Goal: Task Accomplishment & Management: Use online tool/utility

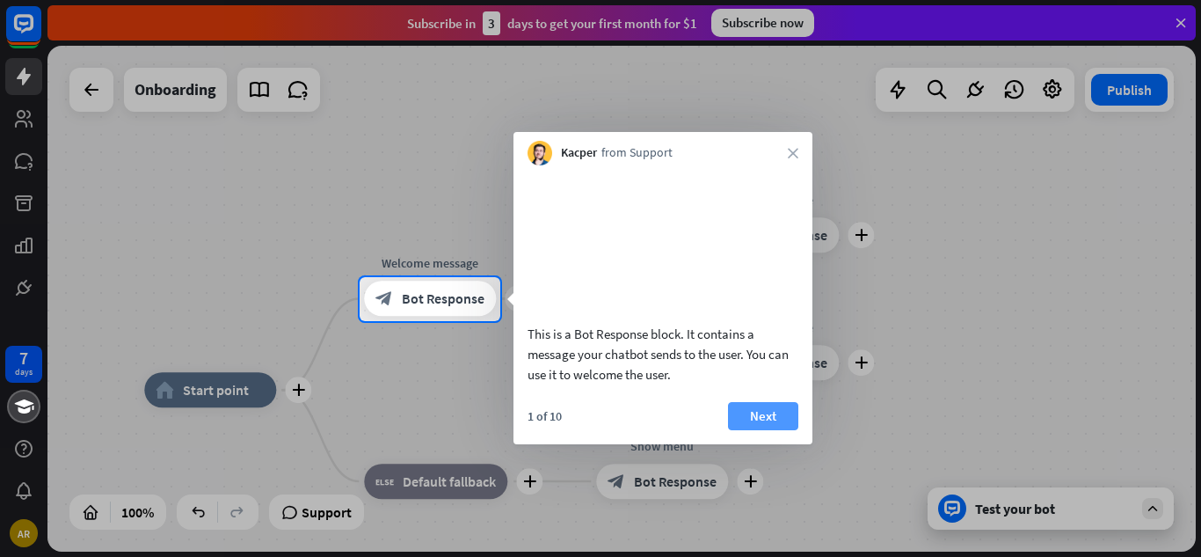
click at [751, 430] on button "Next" at bounding box center [763, 416] width 70 height 28
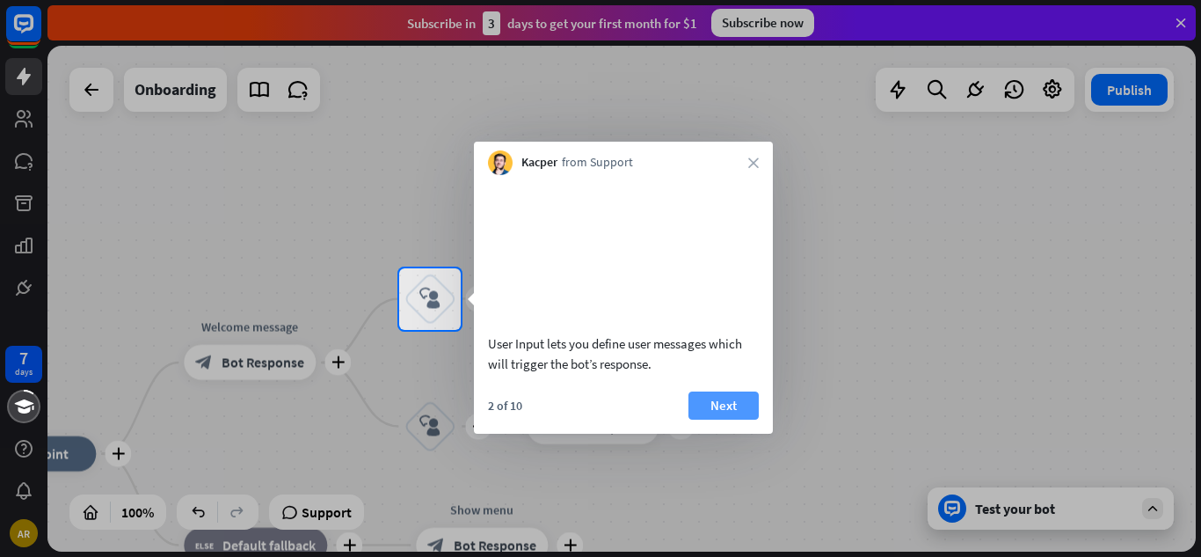
click at [743, 419] on button "Next" at bounding box center [724, 405] width 70 height 28
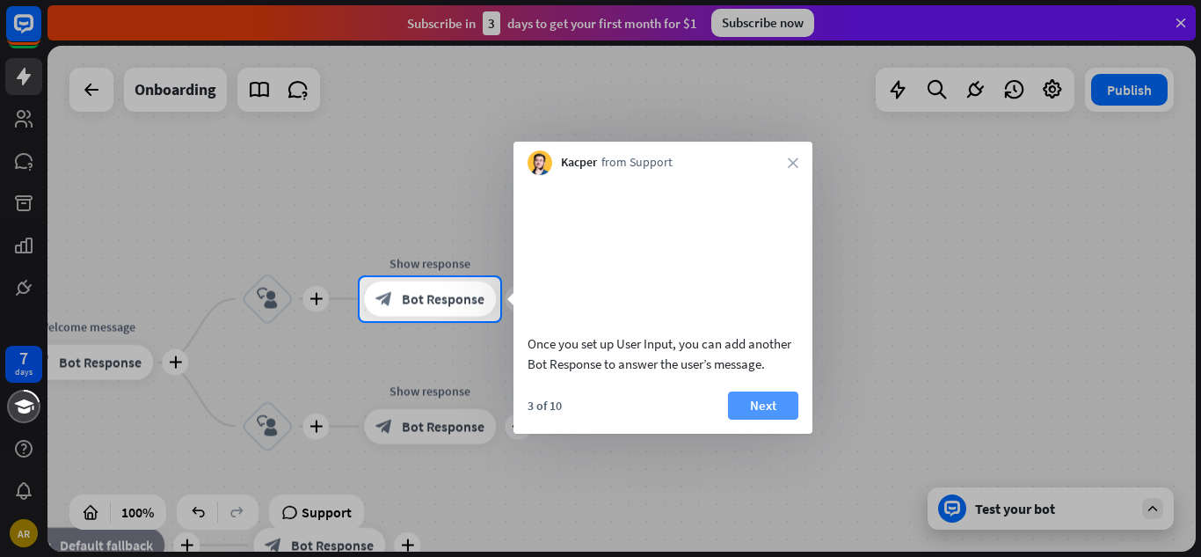
click at [762, 419] on button "Next" at bounding box center [763, 405] width 70 height 28
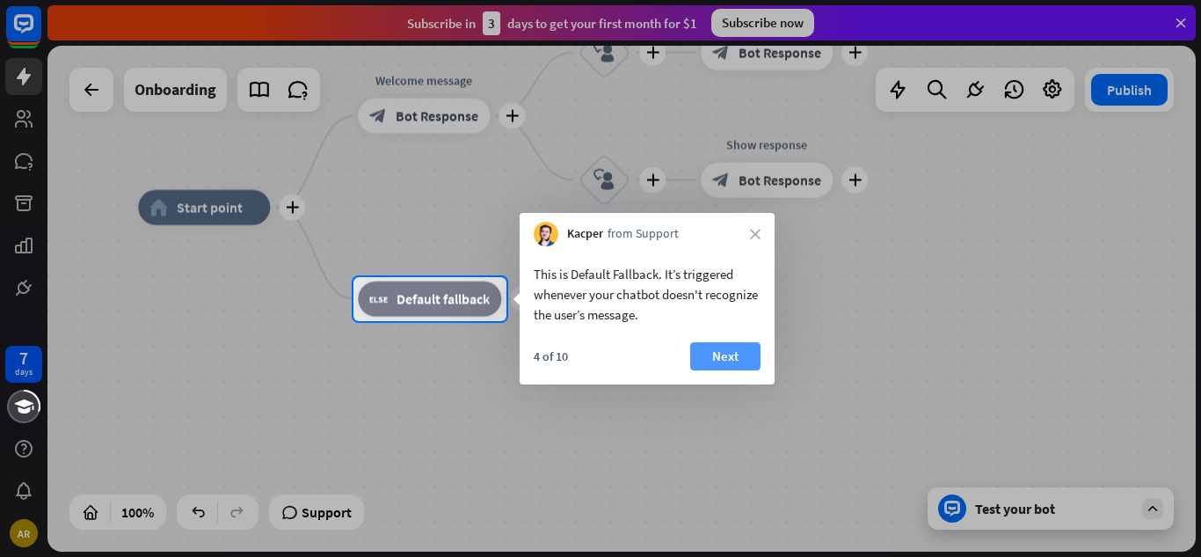
click at [715, 354] on button "Next" at bounding box center [725, 356] width 70 height 28
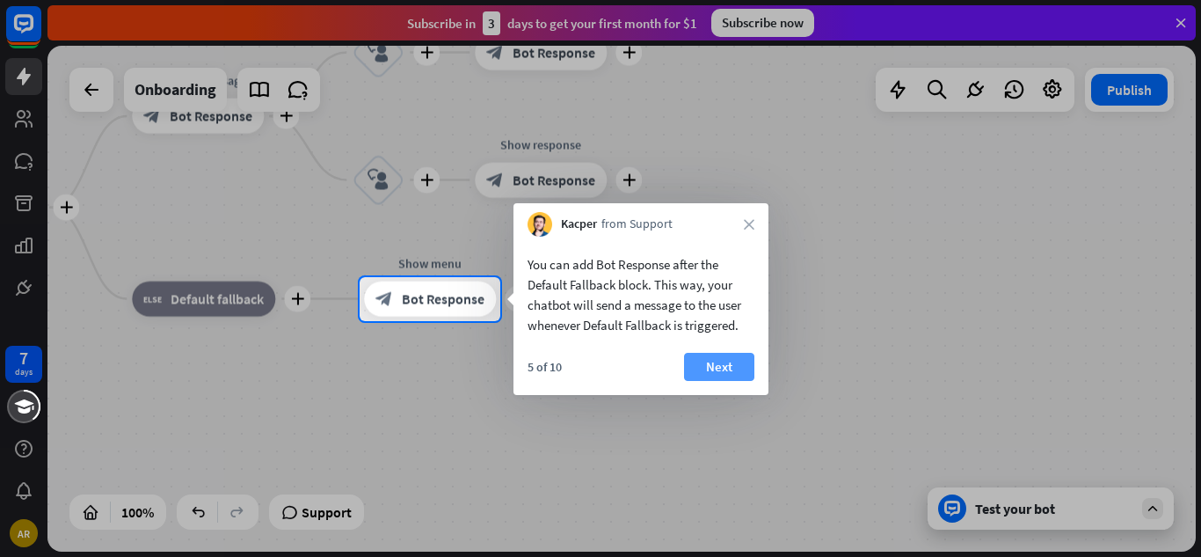
click at [743, 366] on button "Next" at bounding box center [719, 367] width 70 height 28
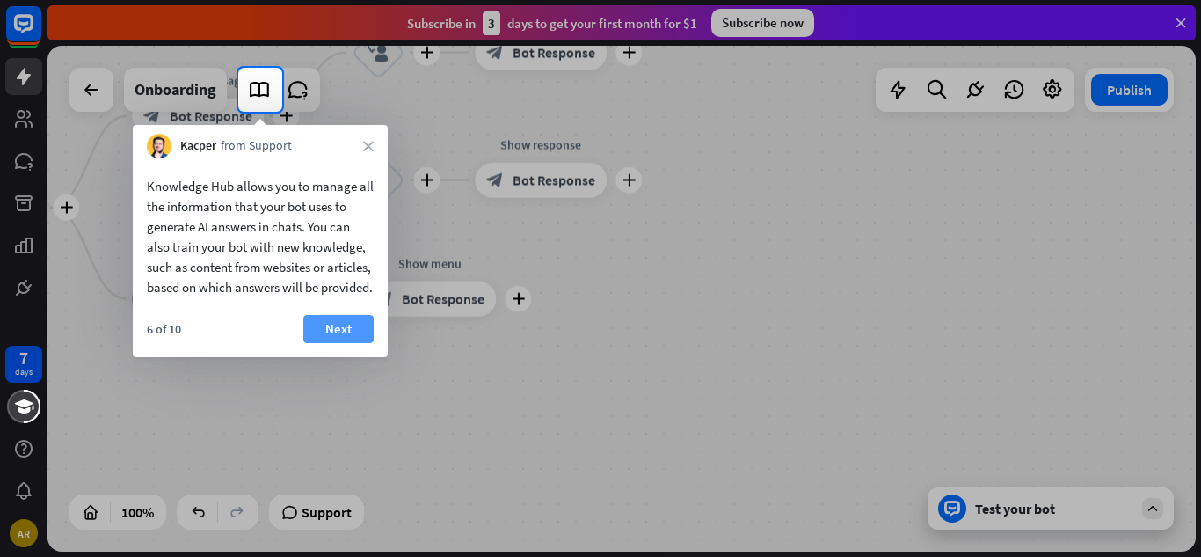
click at [346, 343] on button "Next" at bounding box center [338, 329] width 70 height 28
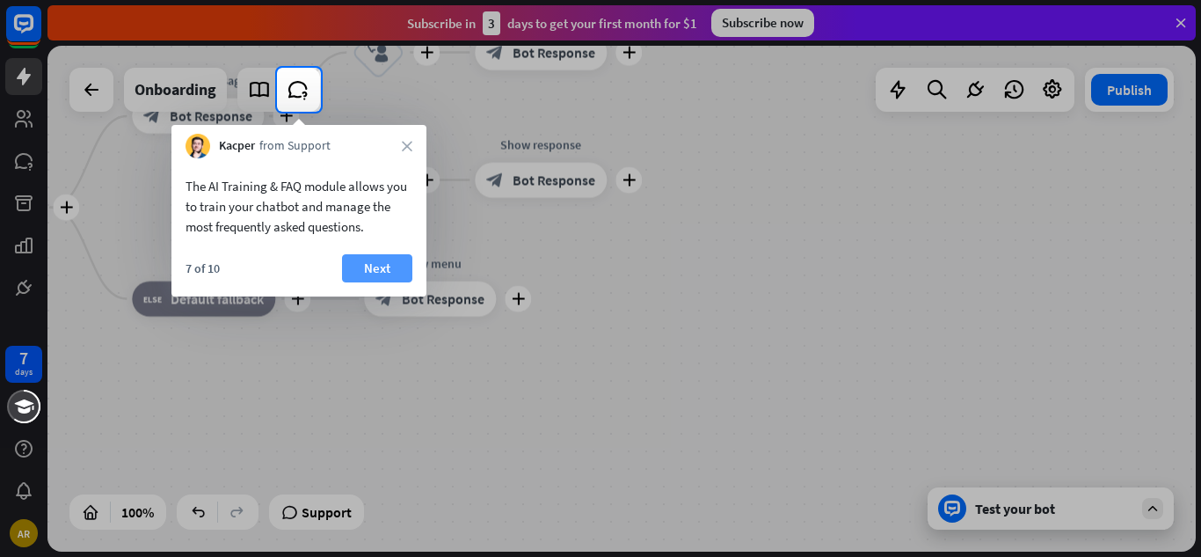
click at [368, 266] on button "Next" at bounding box center [377, 268] width 70 height 28
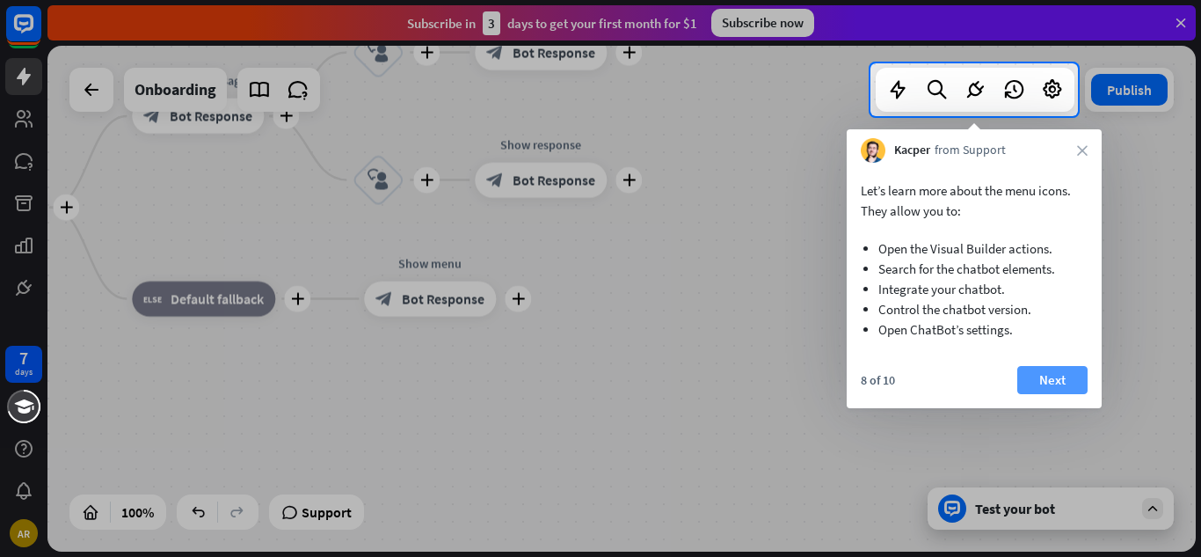
click at [1061, 372] on button "Next" at bounding box center [1052, 380] width 70 height 28
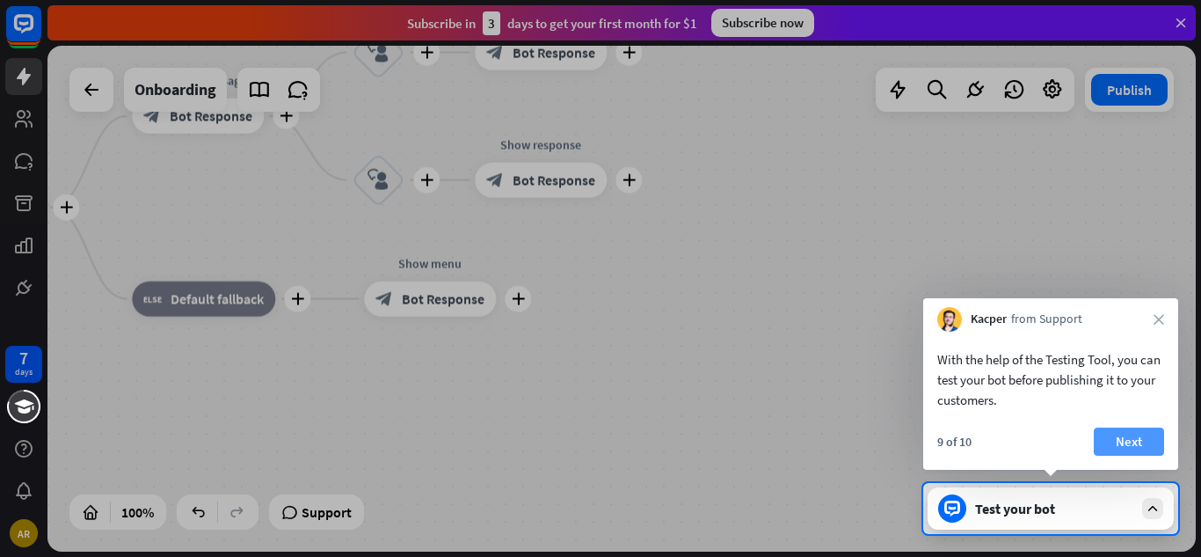
drag, startPoint x: 1133, startPoint y: 456, endPoint x: 1127, endPoint y: 445, distance: 12.2
click at [1127, 445] on div "9 of 10 Next" at bounding box center [1050, 448] width 255 height 42
click at [1127, 445] on button "Next" at bounding box center [1129, 441] width 70 height 28
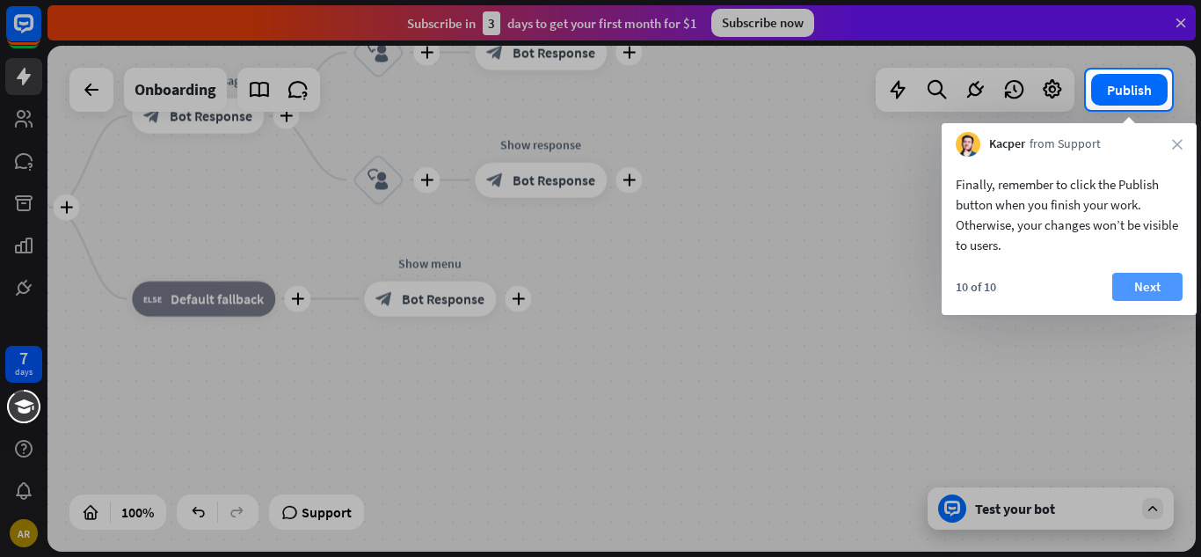
click at [1147, 292] on button "Next" at bounding box center [1147, 287] width 70 height 28
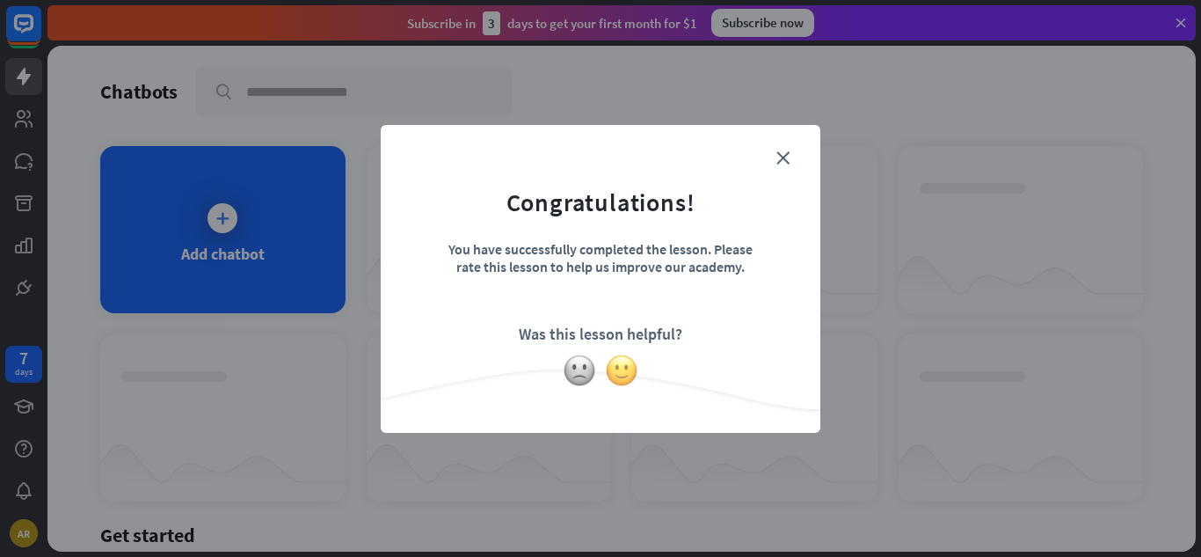
click at [619, 369] on img at bounding box center [621, 370] width 33 height 33
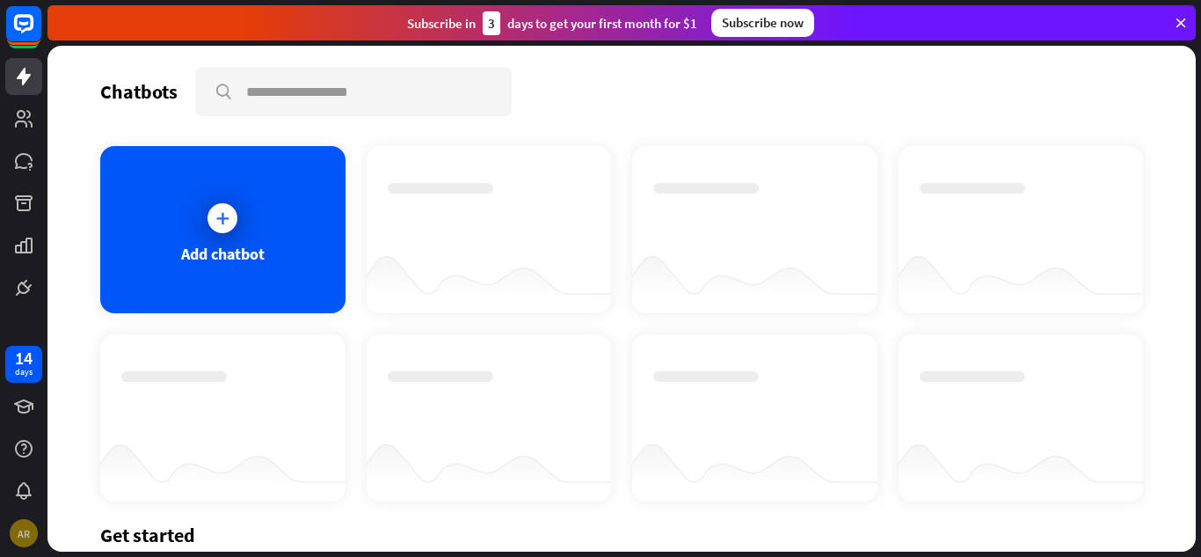
click at [17, 536] on div "AR" at bounding box center [24, 533] width 28 height 28
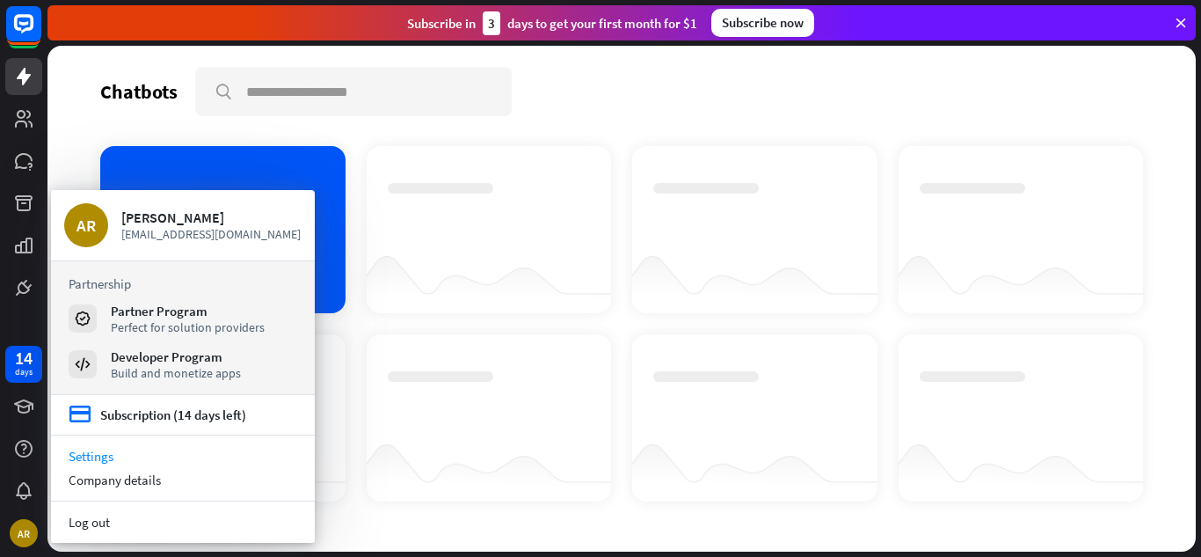
click at [78, 456] on link "Settings" at bounding box center [183, 456] width 264 height 24
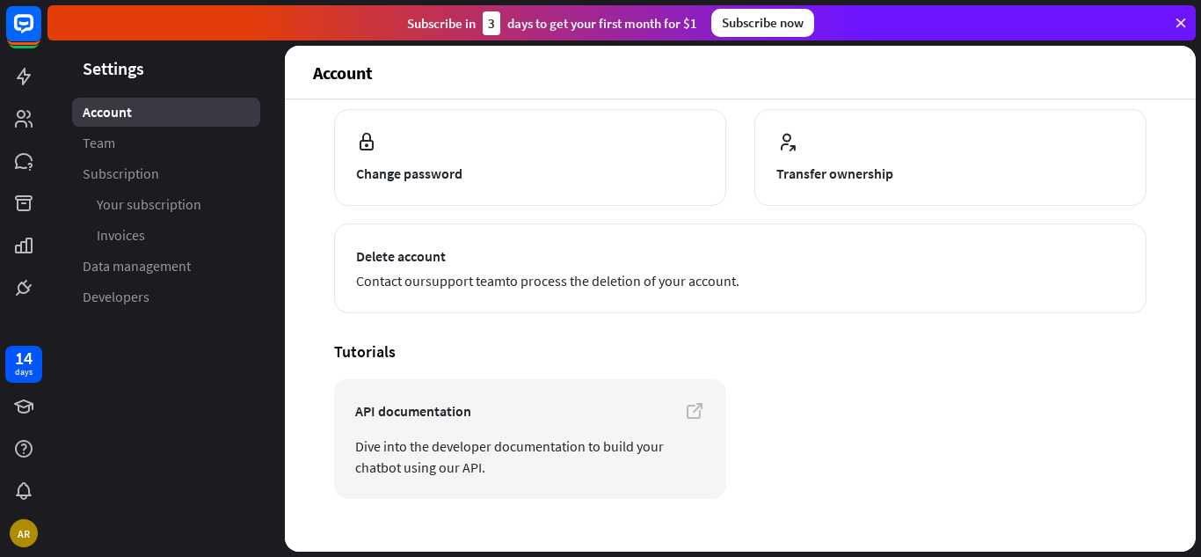
scroll to position [223, 0]
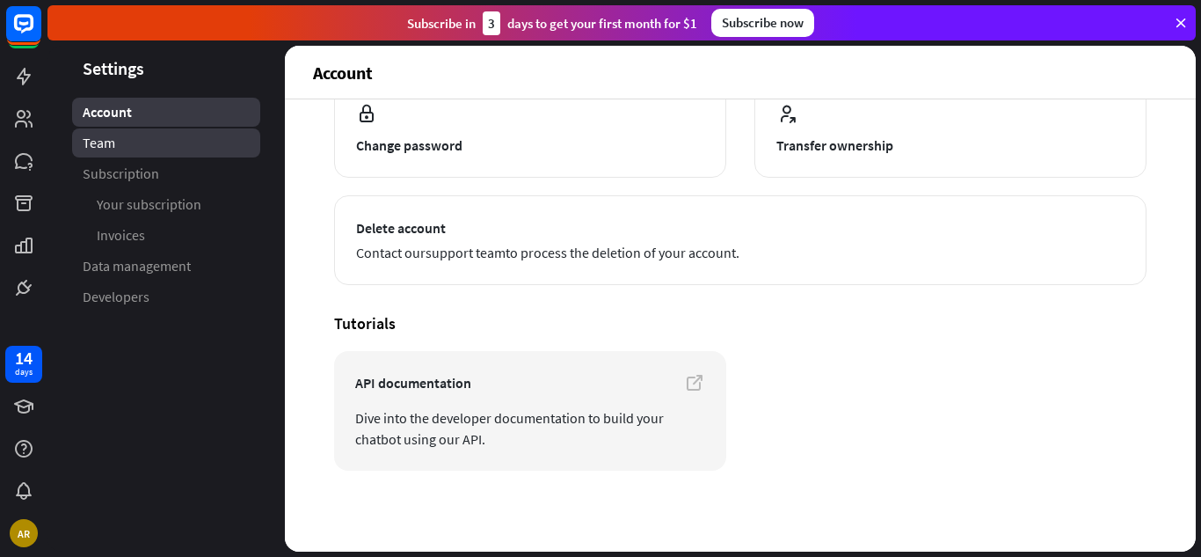
click at [232, 131] on link "Team" at bounding box center [166, 142] width 188 height 29
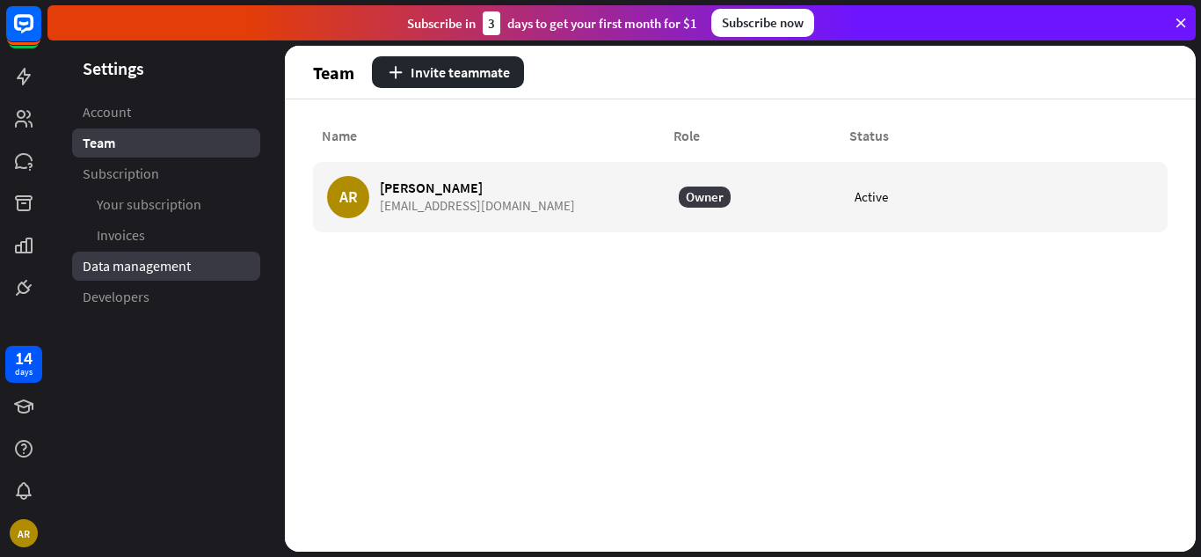
click at [196, 273] on link "Data management" at bounding box center [166, 265] width 188 height 29
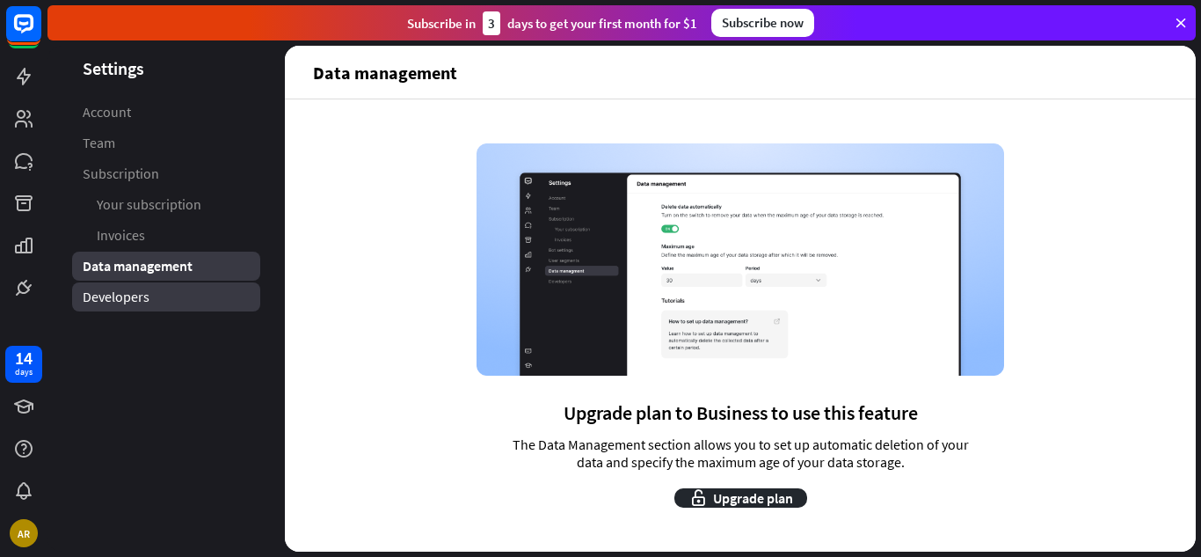
click at [188, 291] on link "Developers" at bounding box center [166, 296] width 188 height 29
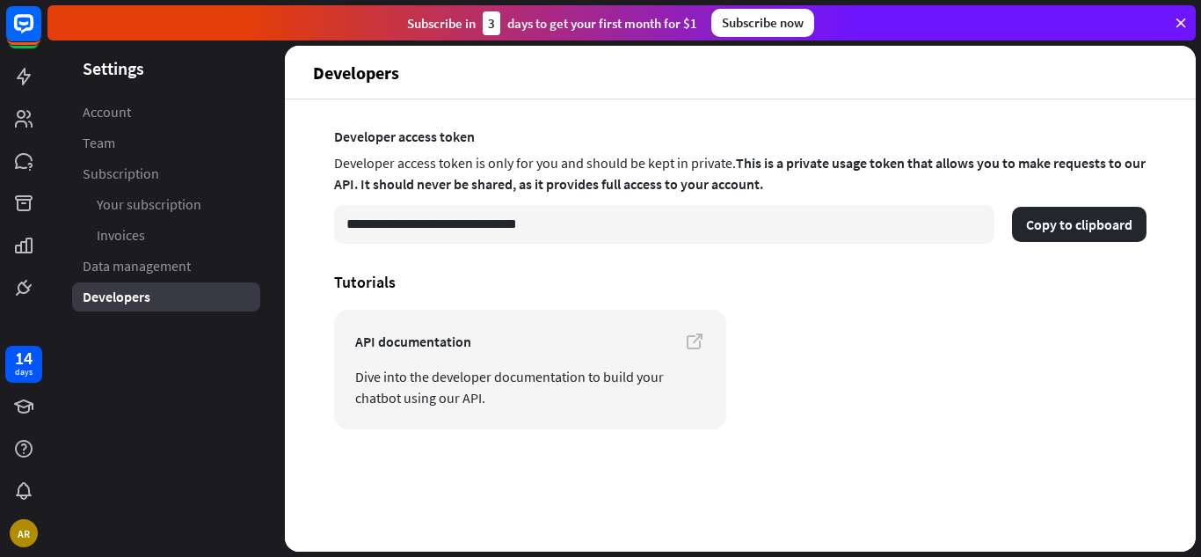
click at [23, 99] on div at bounding box center [23, 153] width 47 height 306
click at [19, 84] on icon at bounding box center [23, 76] width 21 height 21
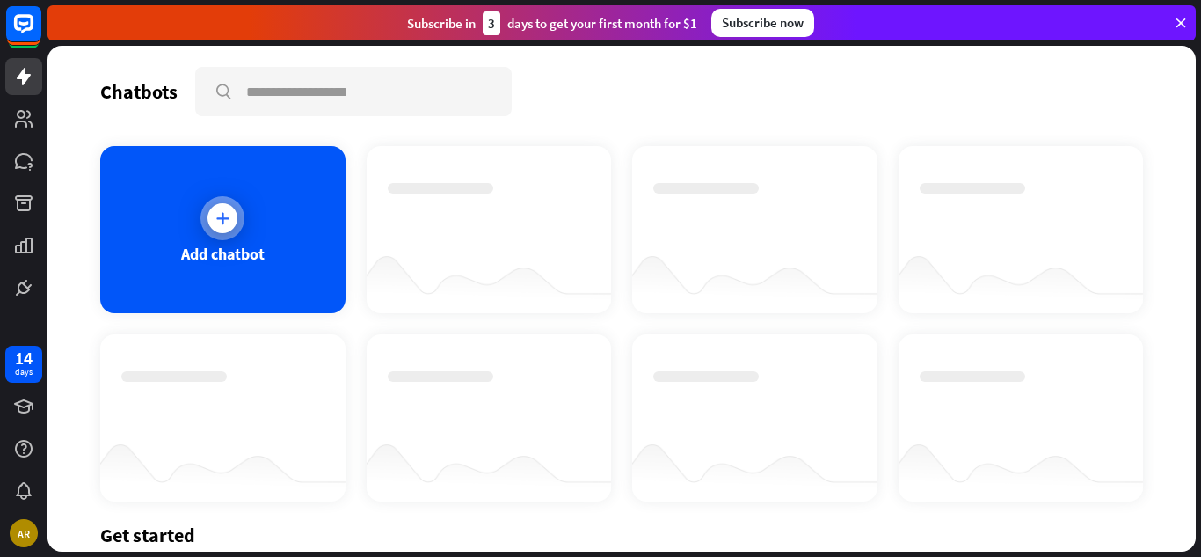
click at [221, 216] on icon at bounding box center [223, 218] width 18 height 18
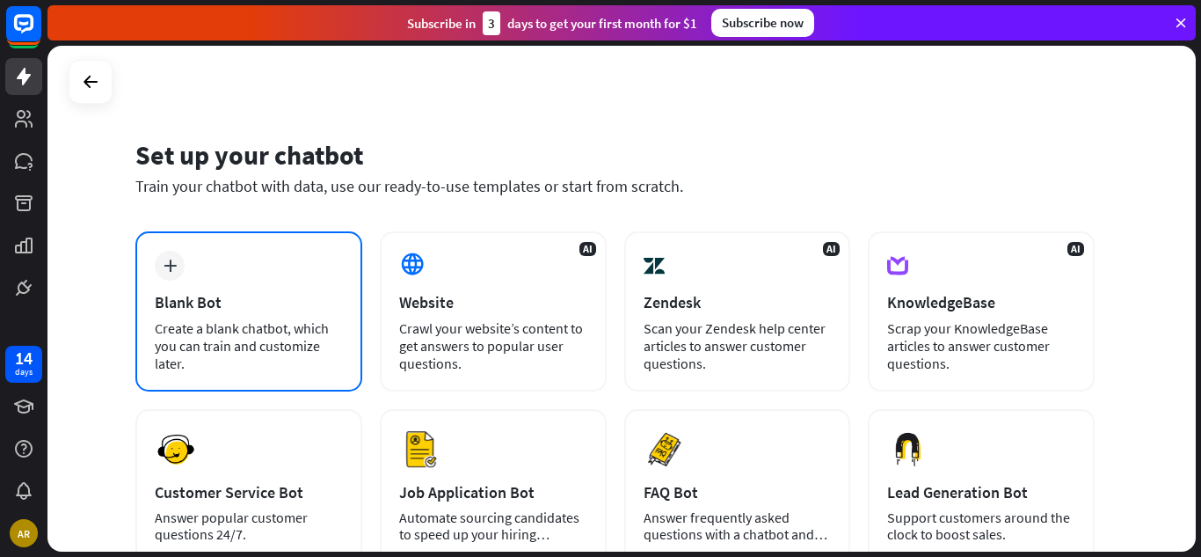
click at [257, 278] on div "plus Blank Bot Create a blank chatbot, which you can train and customize later." at bounding box center [248, 311] width 227 height 160
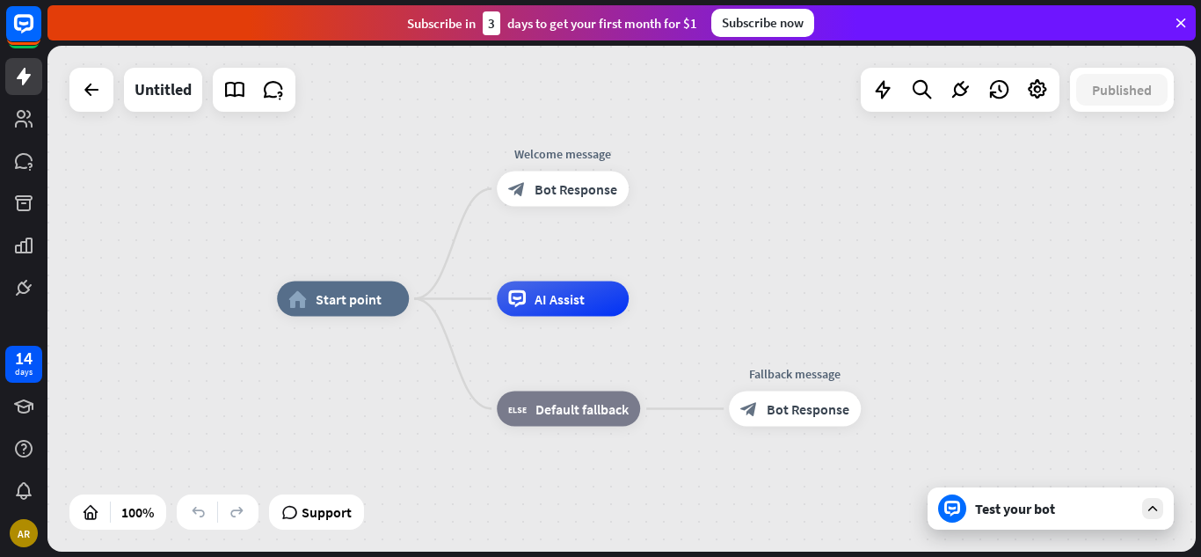
click at [980, 505] on div "Test your bot" at bounding box center [1054, 508] width 158 height 18
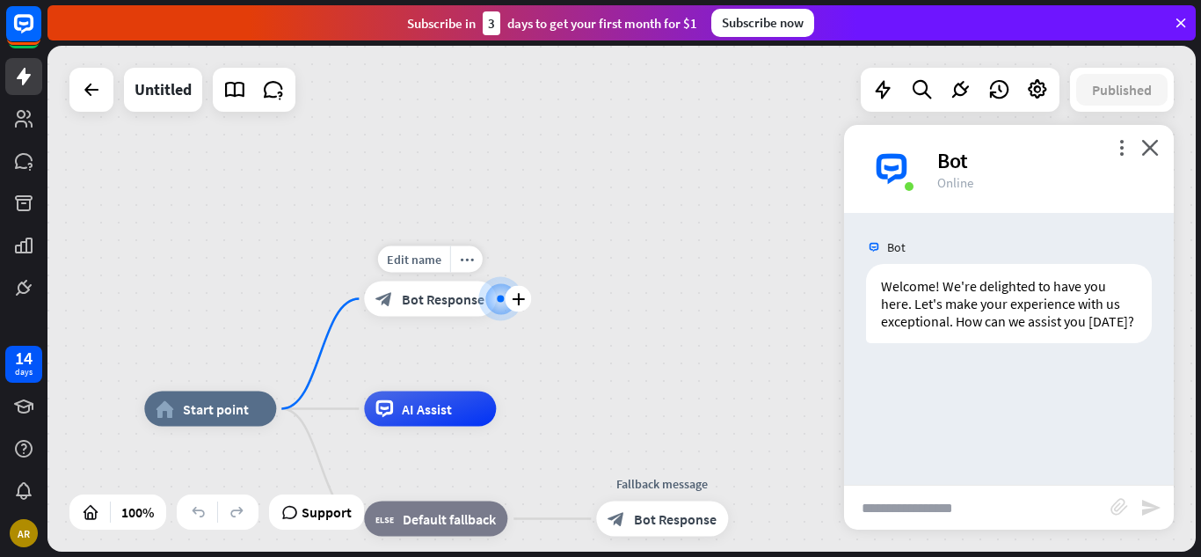
click at [454, 306] on span "Bot Response" at bounding box center [443, 299] width 83 height 18
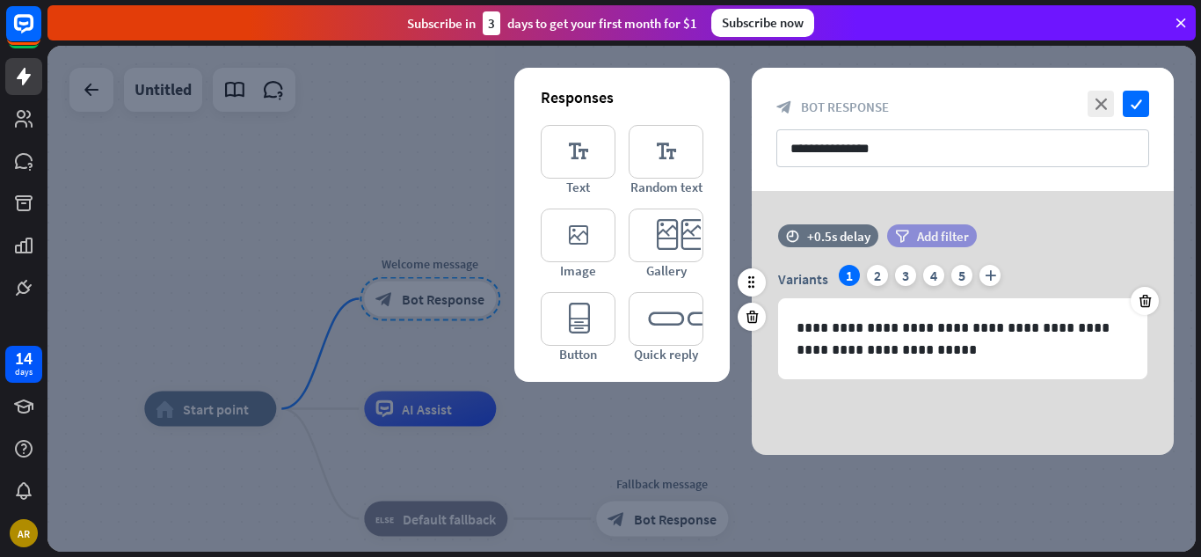
click at [927, 237] on span "Add filter" at bounding box center [943, 236] width 52 height 17
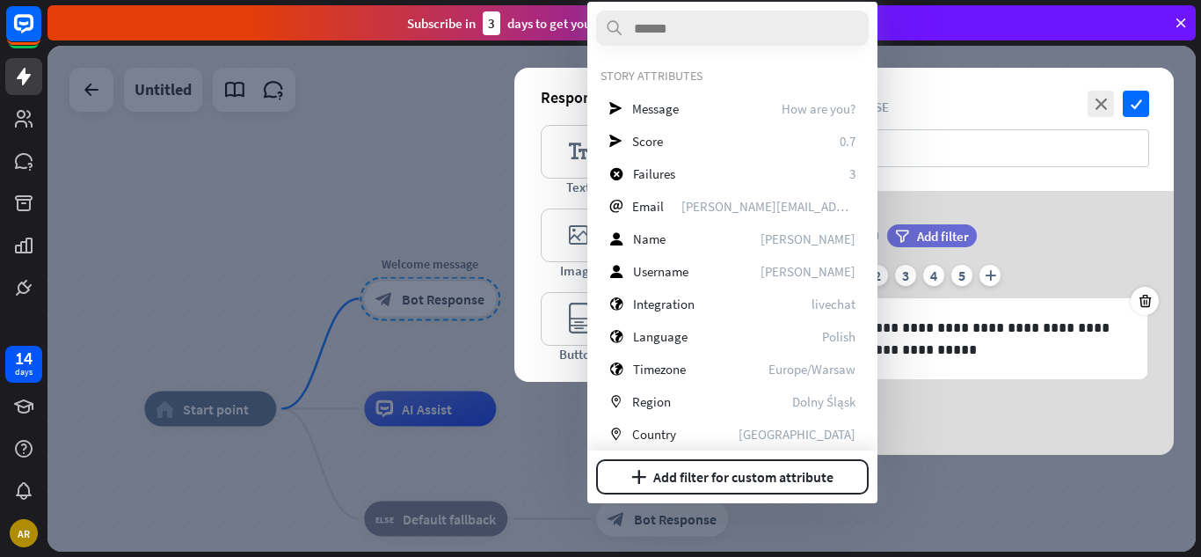
click at [995, 208] on div "**********" at bounding box center [963, 323] width 422 height 264
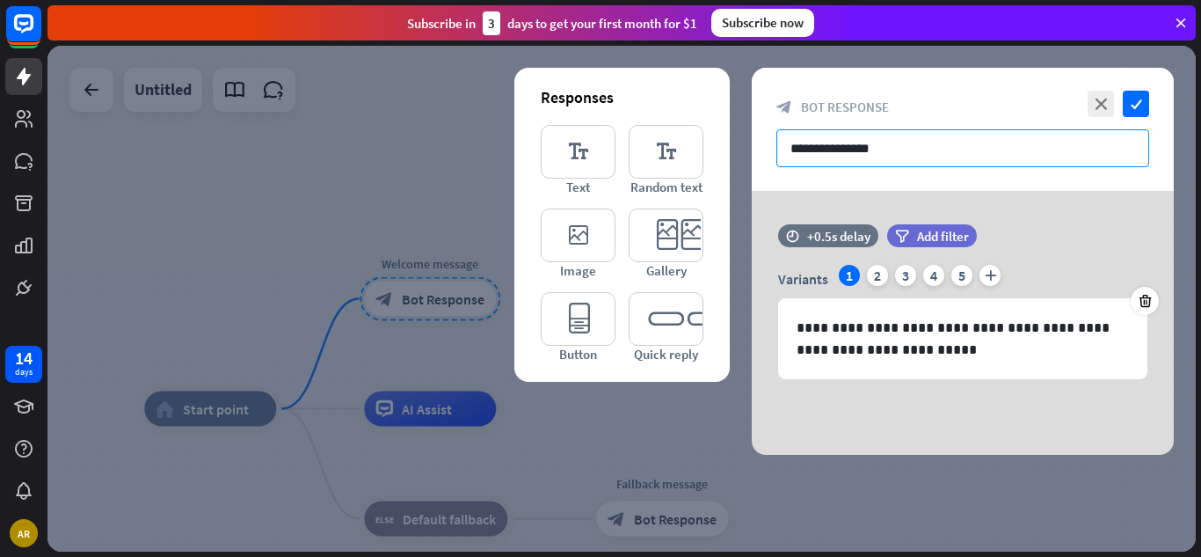
click at [910, 149] on input "**********" at bounding box center [962, 148] width 373 height 38
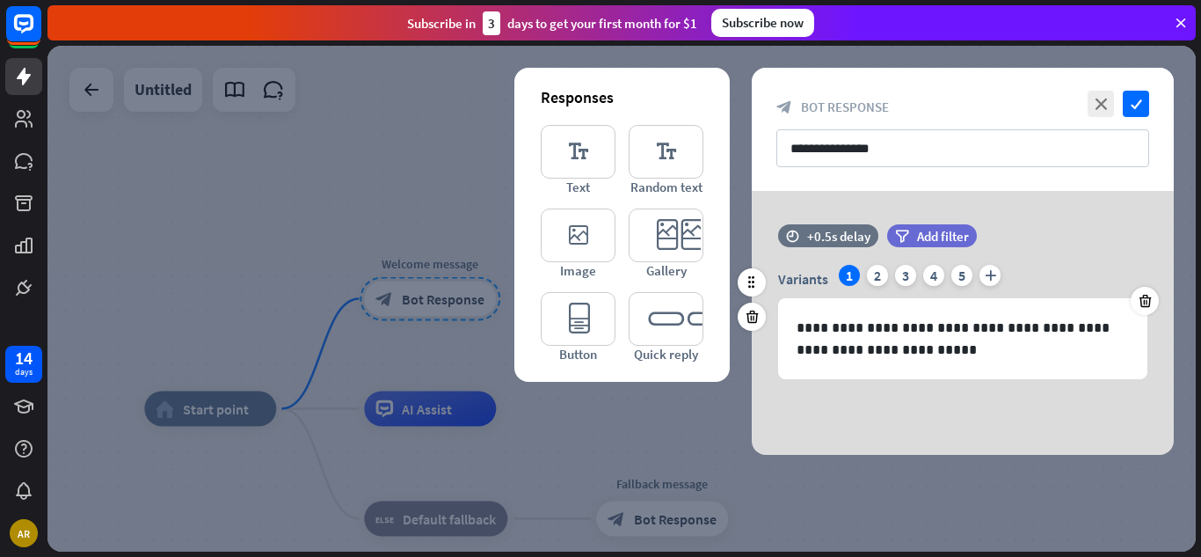
click at [847, 280] on div "1" at bounding box center [849, 275] width 21 height 21
click at [1141, 106] on icon "check" at bounding box center [1136, 104] width 26 height 26
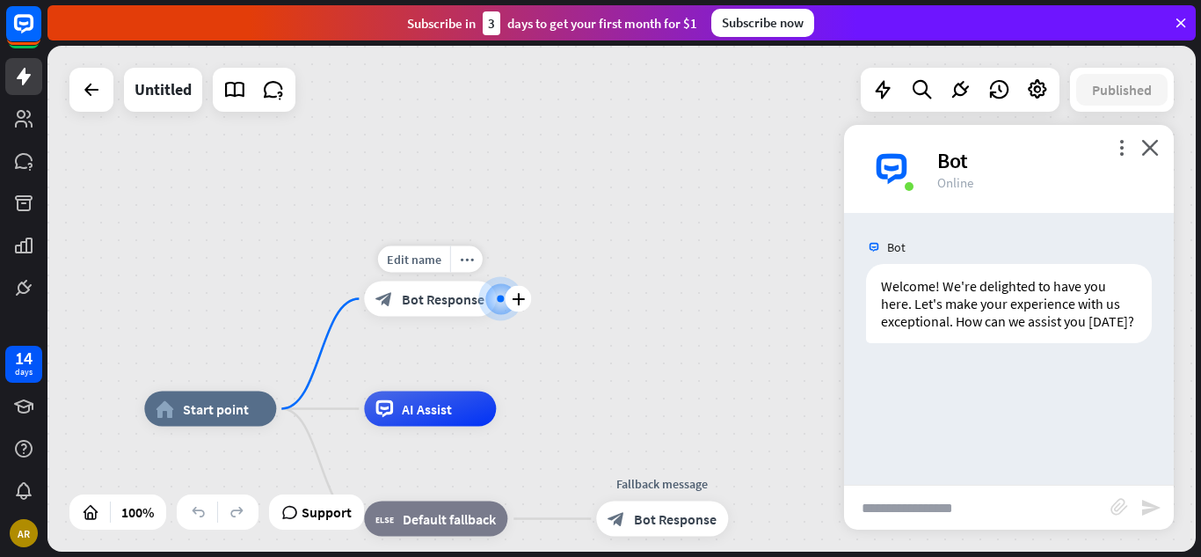
click at [450, 295] on span "Bot Response" at bounding box center [443, 299] width 83 height 18
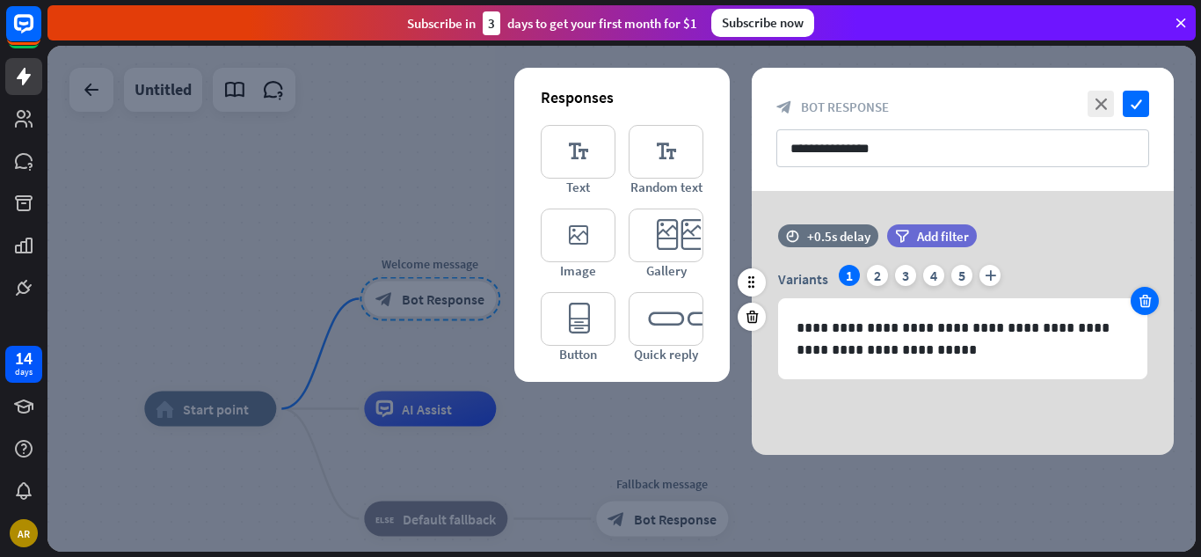
click at [1147, 290] on div at bounding box center [1145, 301] width 28 height 28
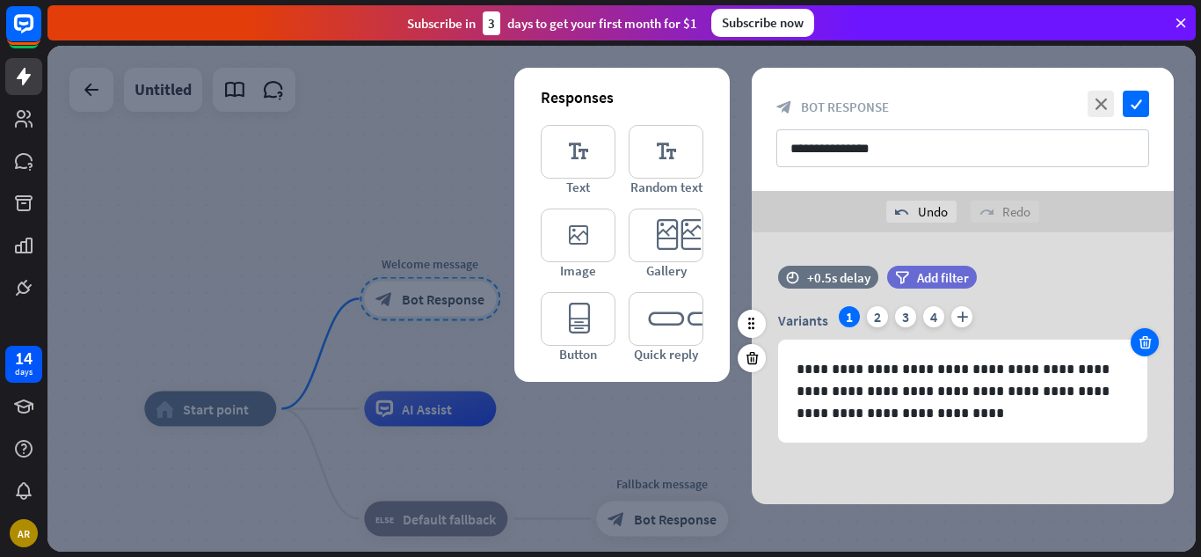
click at [1141, 344] on icon at bounding box center [1145, 342] width 17 height 16
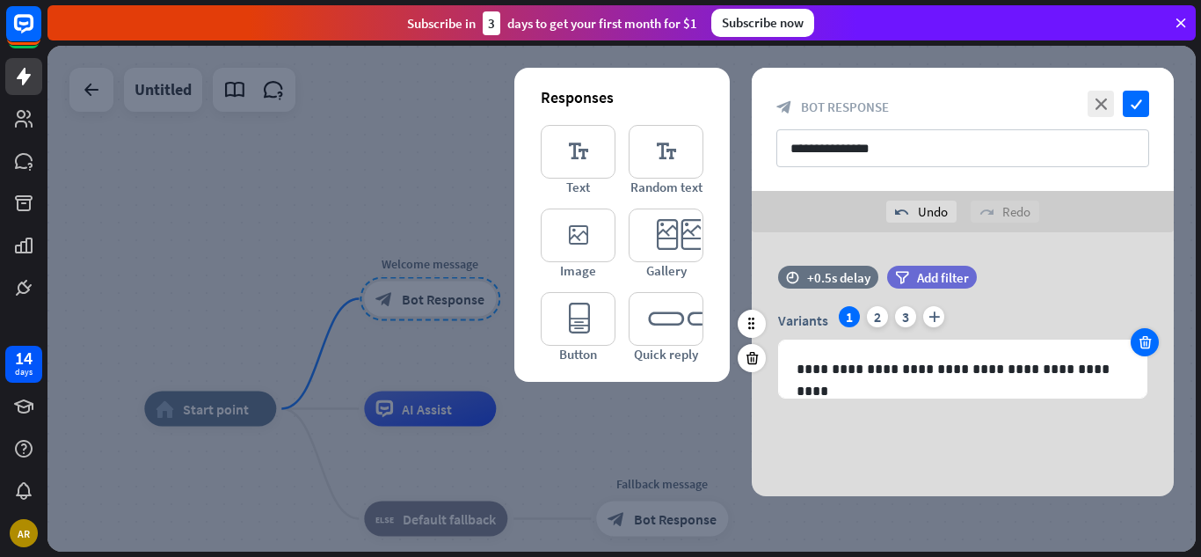
click at [1141, 343] on icon at bounding box center [1145, 342] width 17 height 16
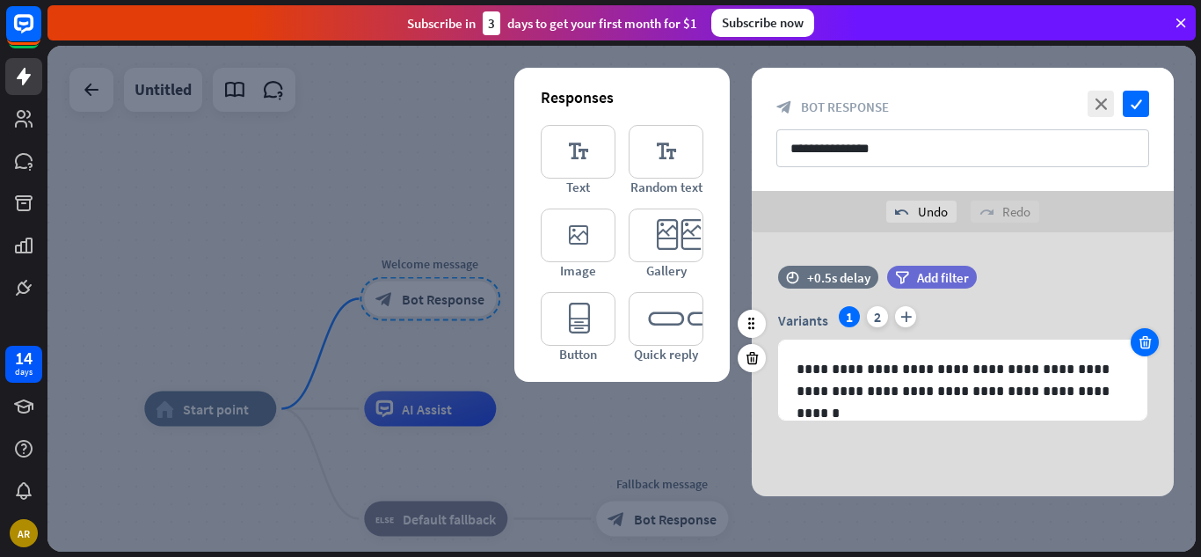
click at [1141, 343] on icon at bounding box center [1145, 342] width 17 height 16
click at [880, 310] on icon "plus" at bounding box center [877, 316] width 21 height 21
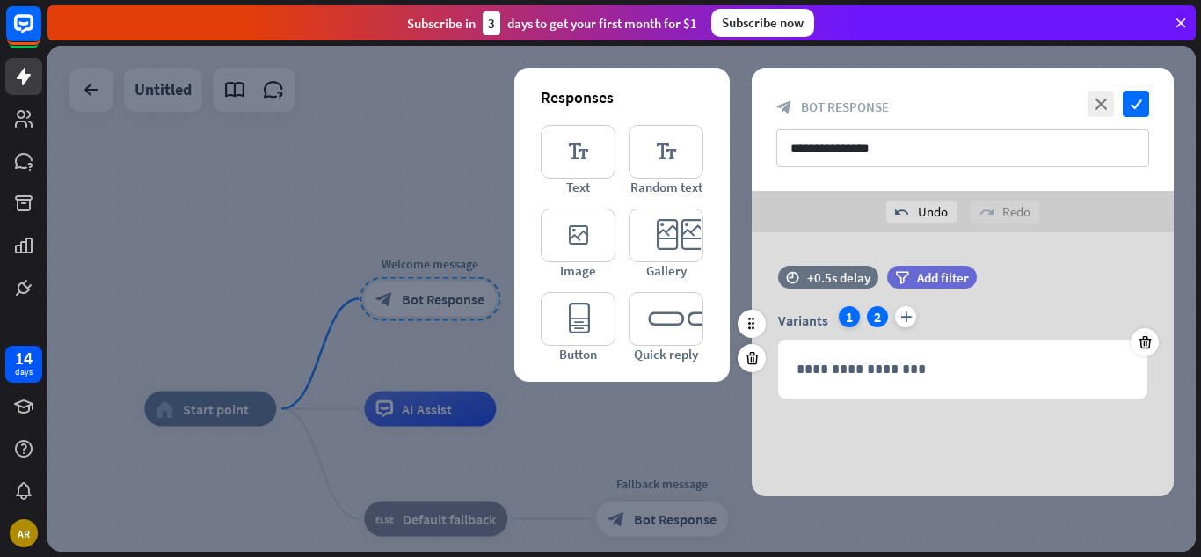
click at [852, 313] on div "1" at bounding box center [849, 316] width 21 height 21
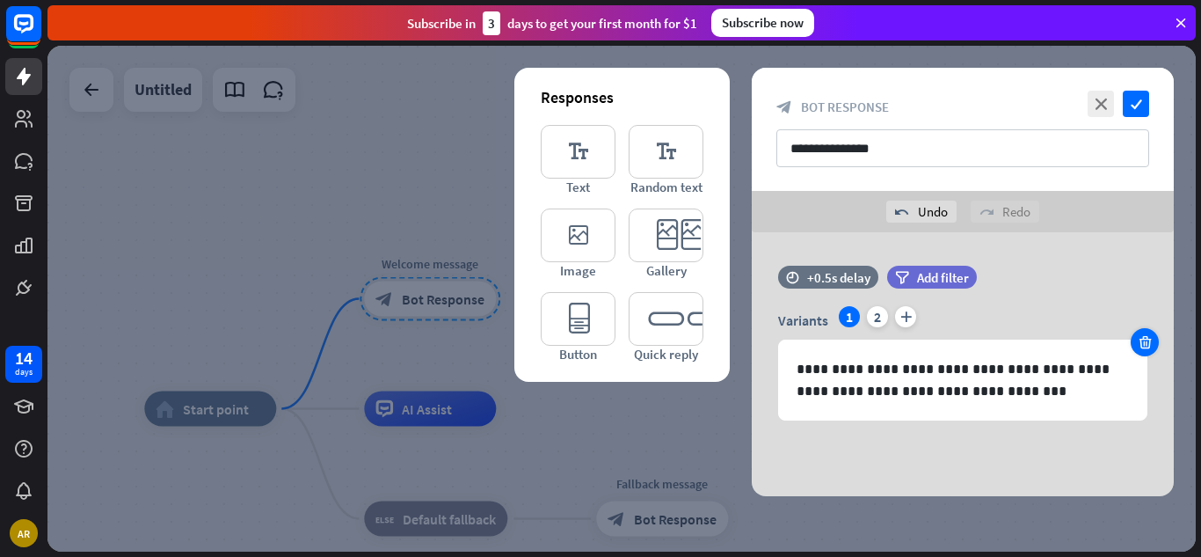
click at [1139, 341] on icon at bounding box center [1145, 342] width 17 height 16
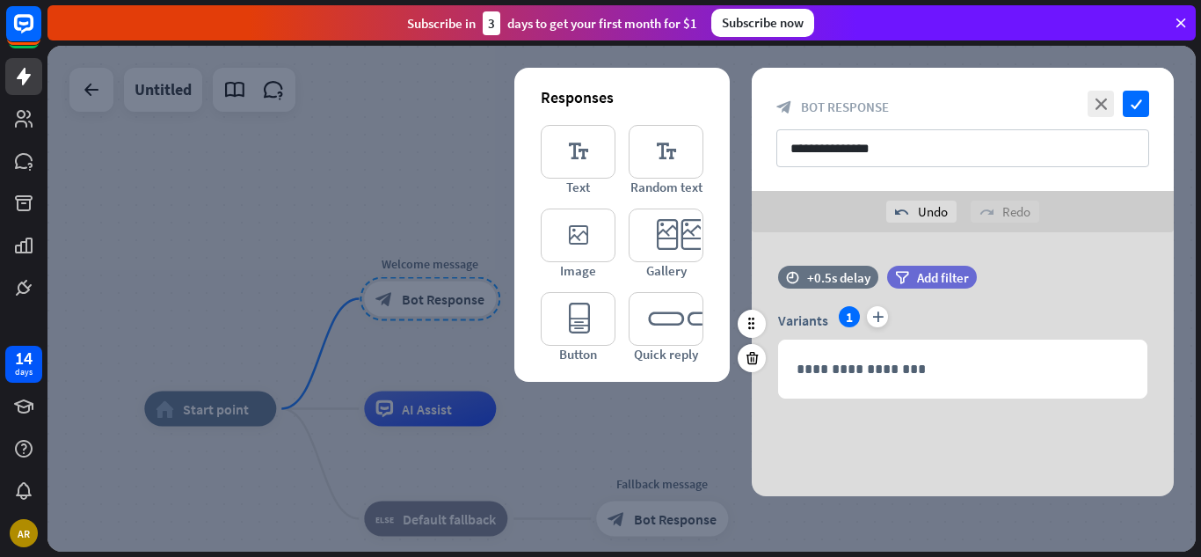
click at [846, 318] on div "1" at bounding box center [849, 316] width 21 height 21
click at [1100, 109] on icon "close" at bounding box center [1101, 104] width 26 height 26
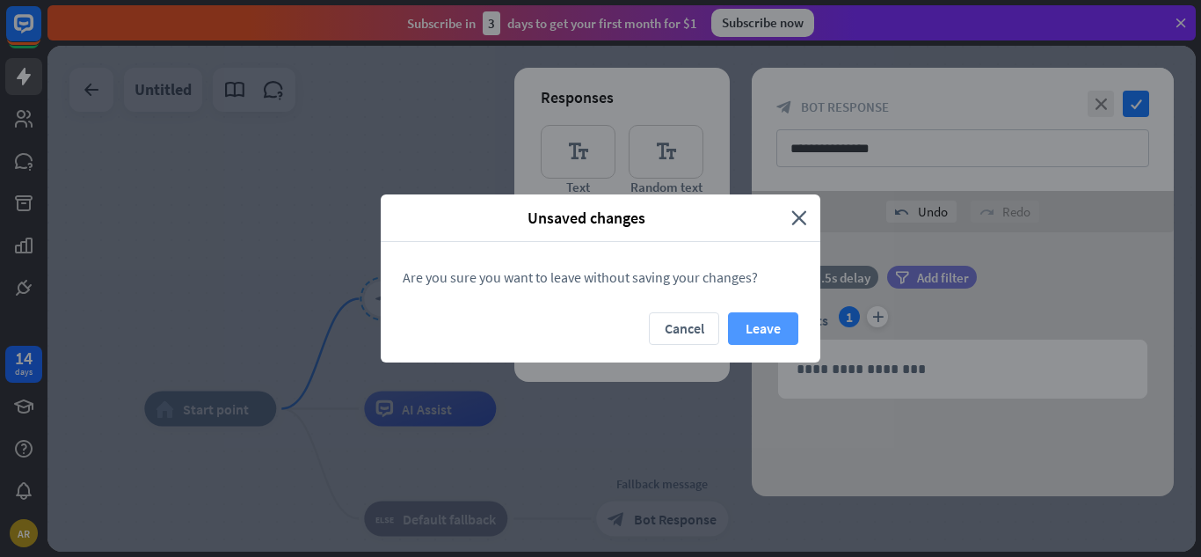
click at [763, 328] on button "Leave" at bounding box center [763, 328] width 70 height 33
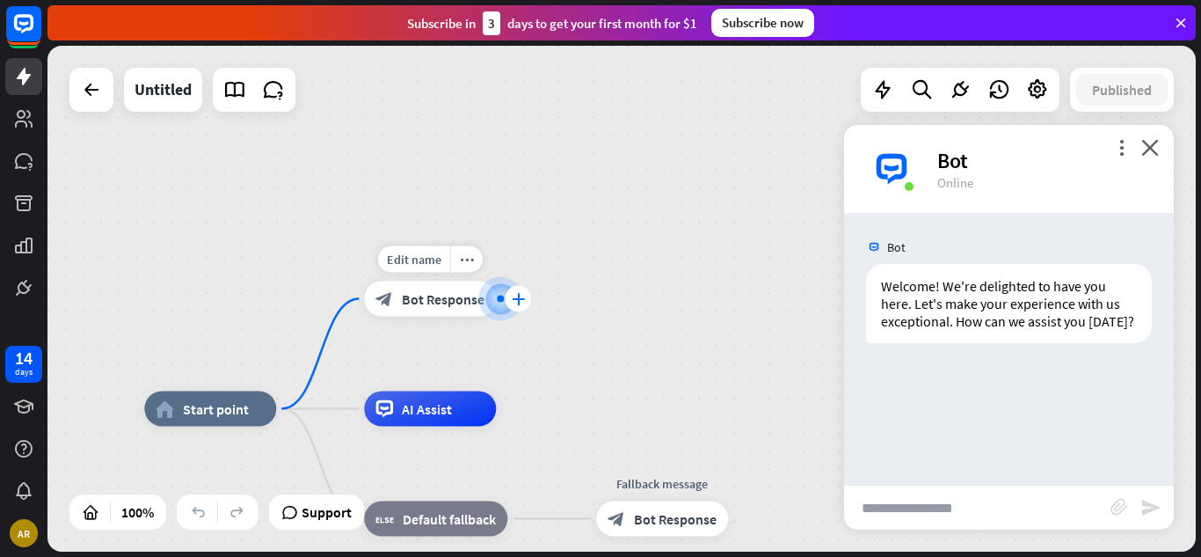
click at [517, 300] on icon "plus" at bounding box center [518, 299] width 13 height 12
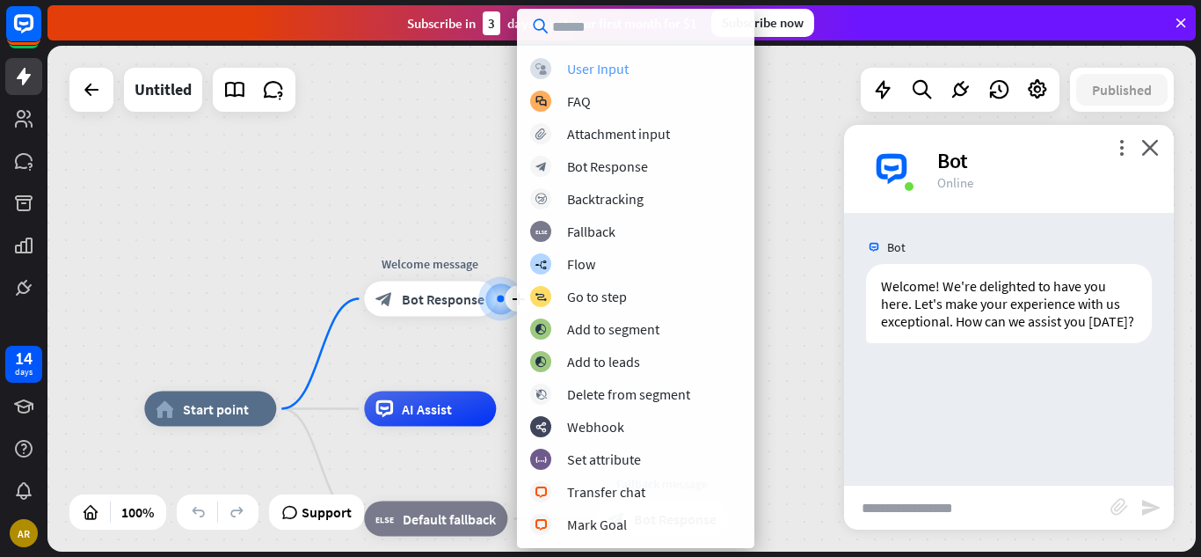
click at [596, 70] on div "User Input" at bounding box center [598, 69] width 62 height 18
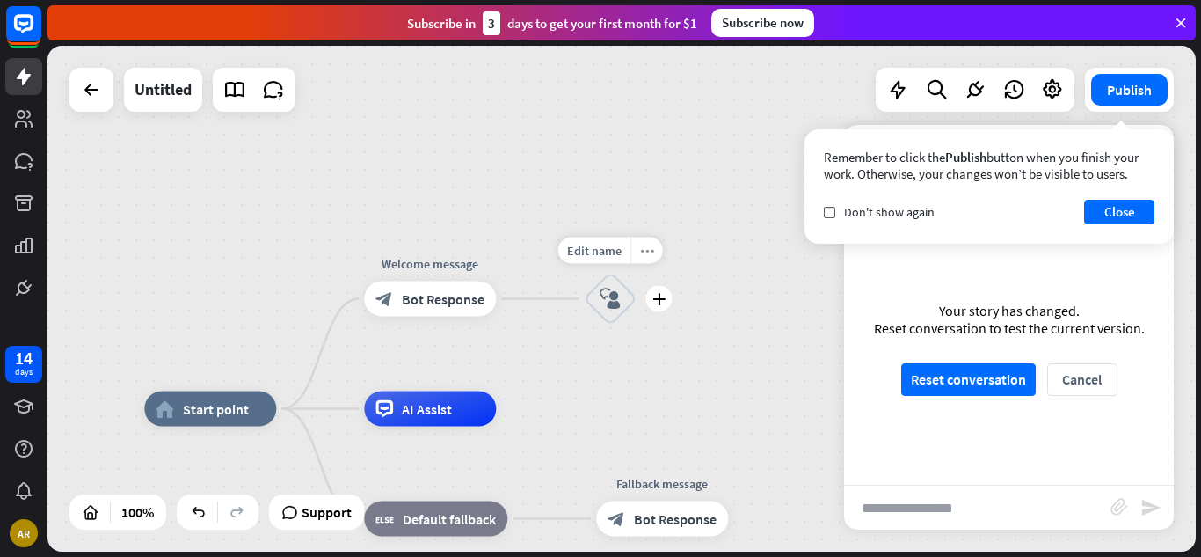
click at [640, 254] on icon "more_horiz" at bounding box center [647, 250] width 14 height 13
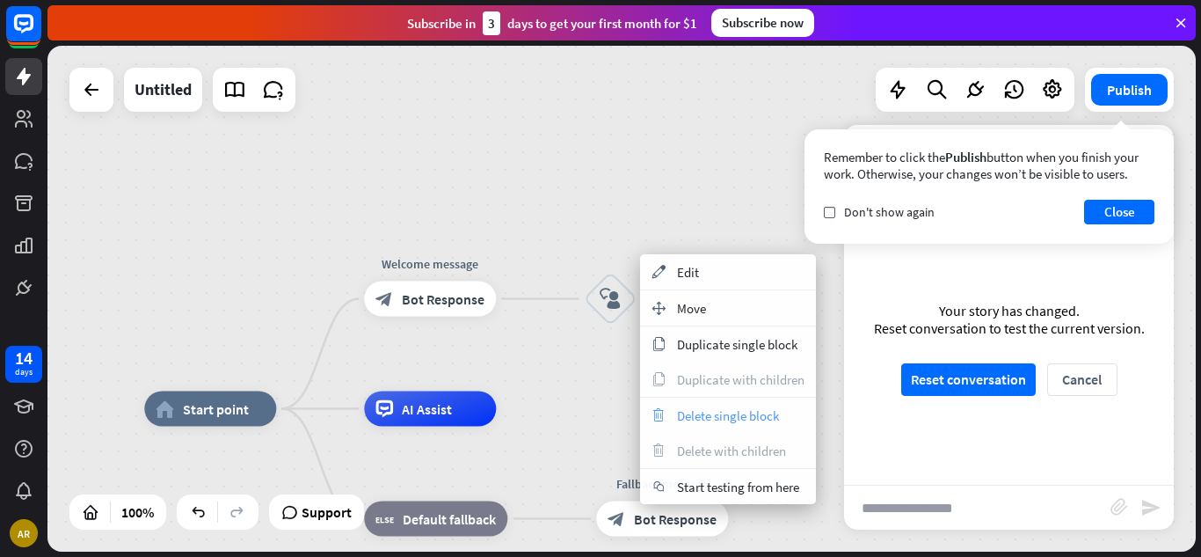
click at [685, 412] on span "Delete single block" at bounding box center [728, 415] width 102 height 17
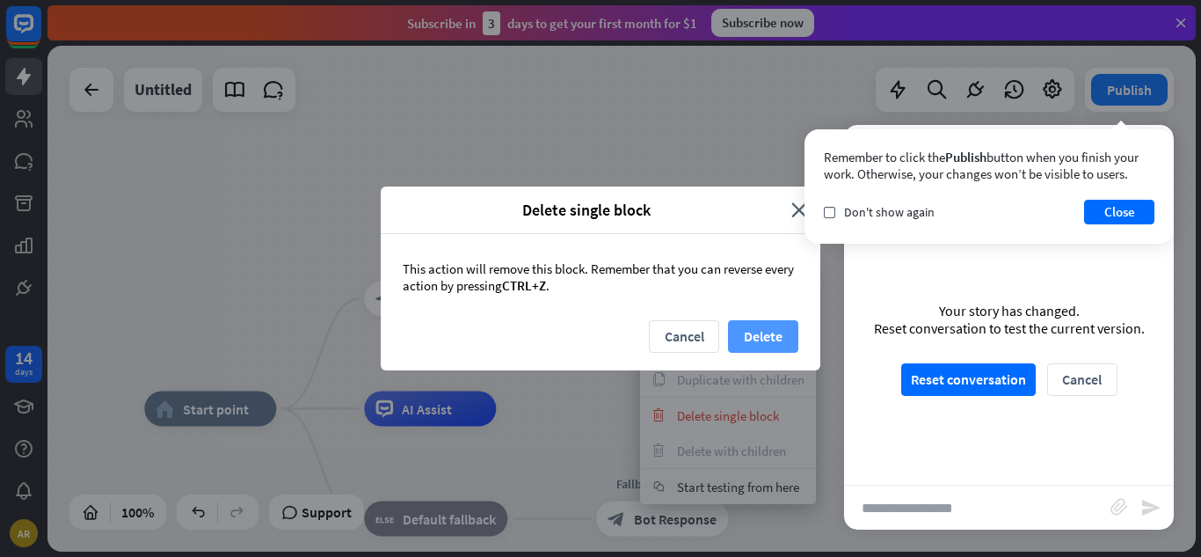
click at [747, 337] on button "Delete" at bounding box center [763, 336] width 70 height 33
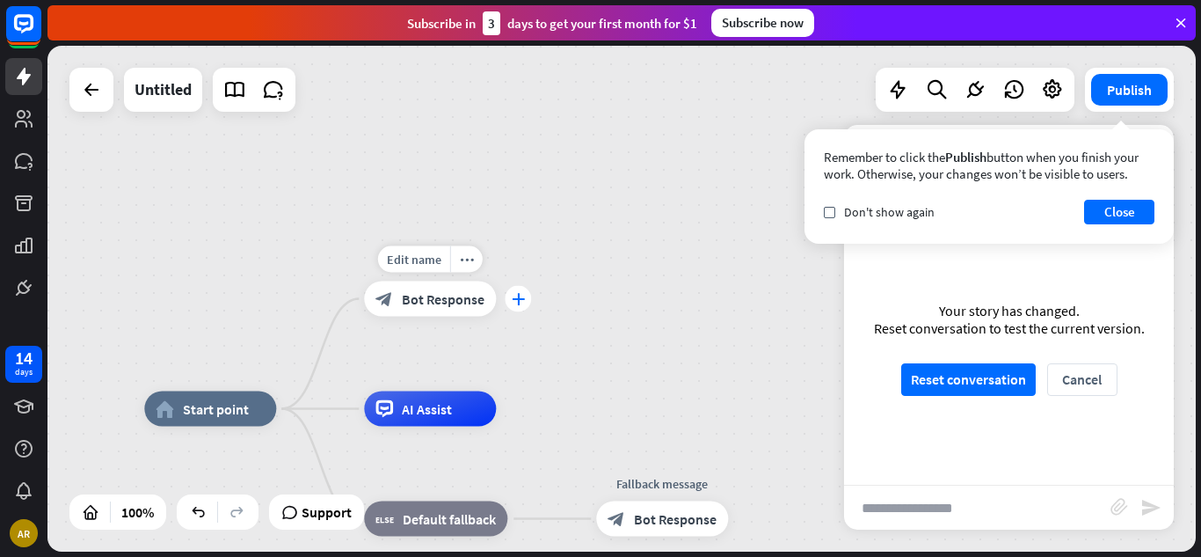
click at [519, 302] on icon "plus" at bounding box center [518, 299] width 13 height 12
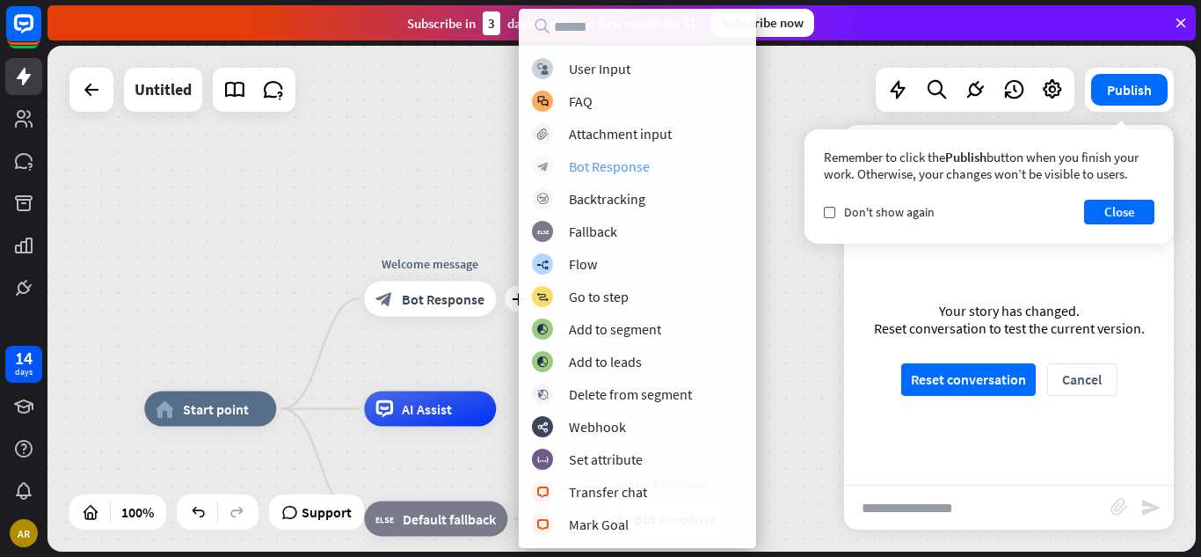
click at [596, 171] on div "Bot Response" at bounding box center [609, 166] width 81 height 18
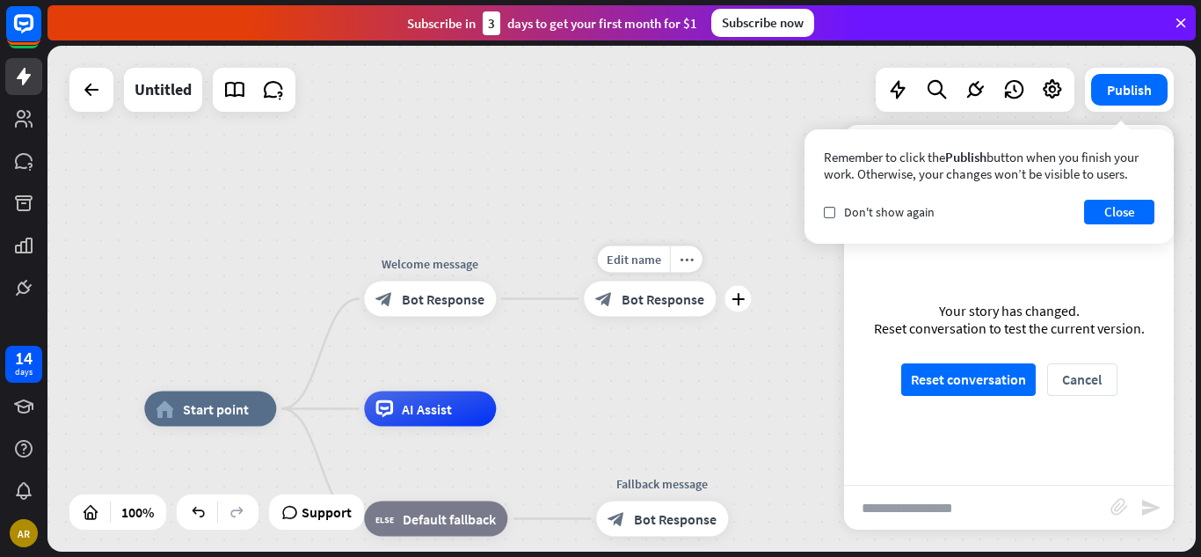
click at [642, 299] on span "Bot Response" at bounding box center [663, 299] width 83 height 18
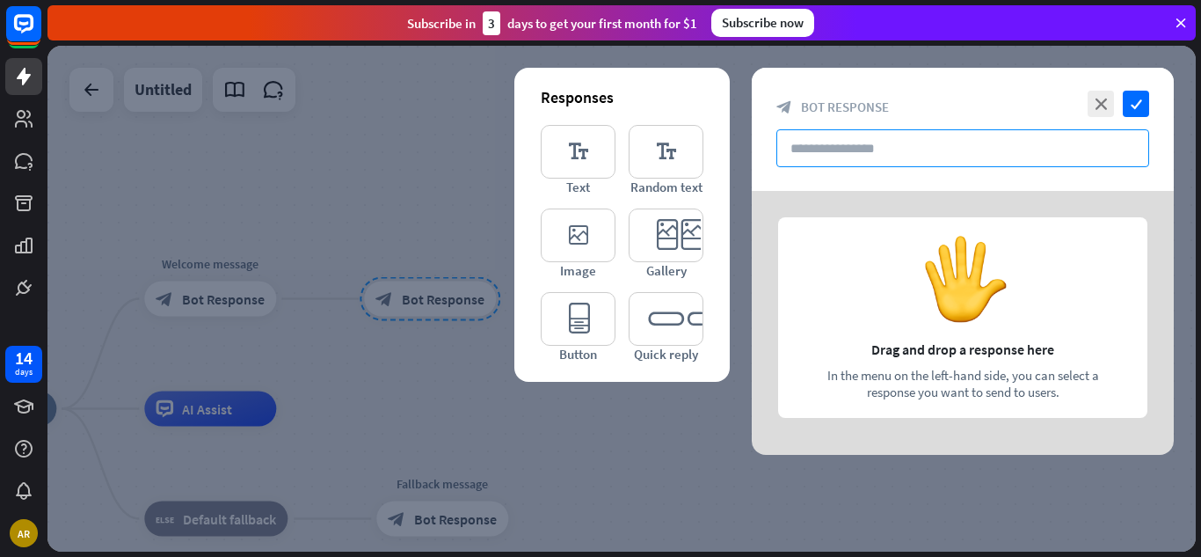
click at [823, 150] on input "text" at bounding box center [962, 148] width 373 height 38
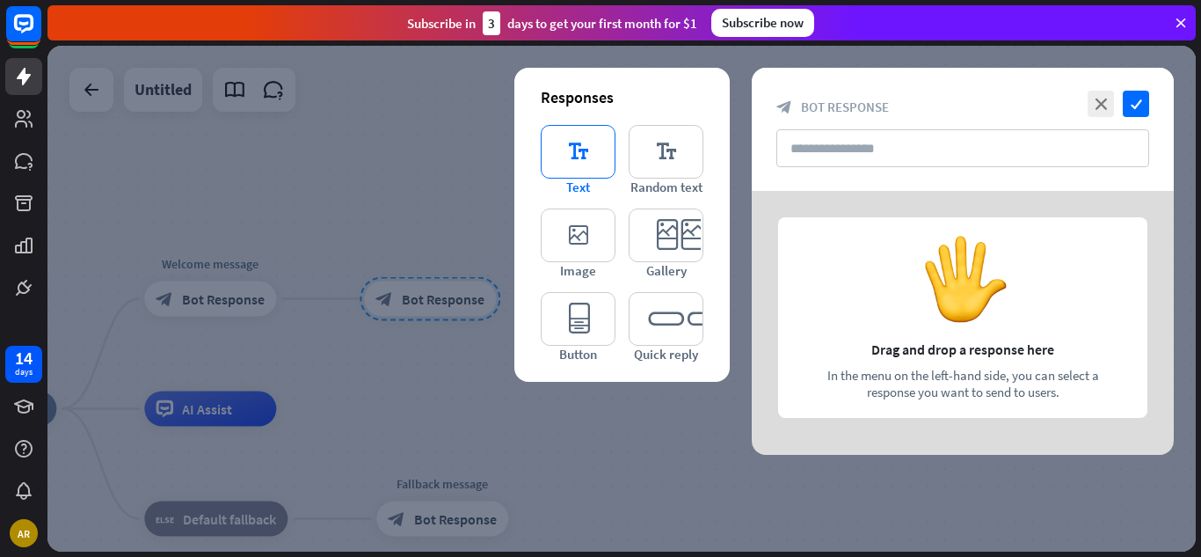
click at [576, 146] on icon "editor_text" at bounding box center [578, 152] width 75 height 54
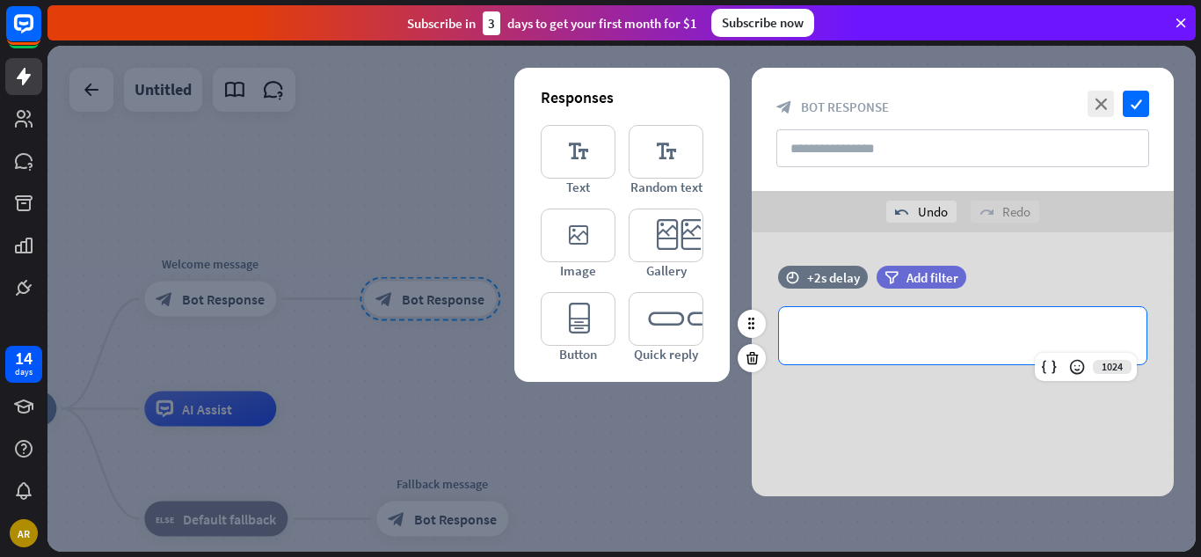
click at [855, 341] on p "**********" at bounding box center [963, 335] width 332 height 22
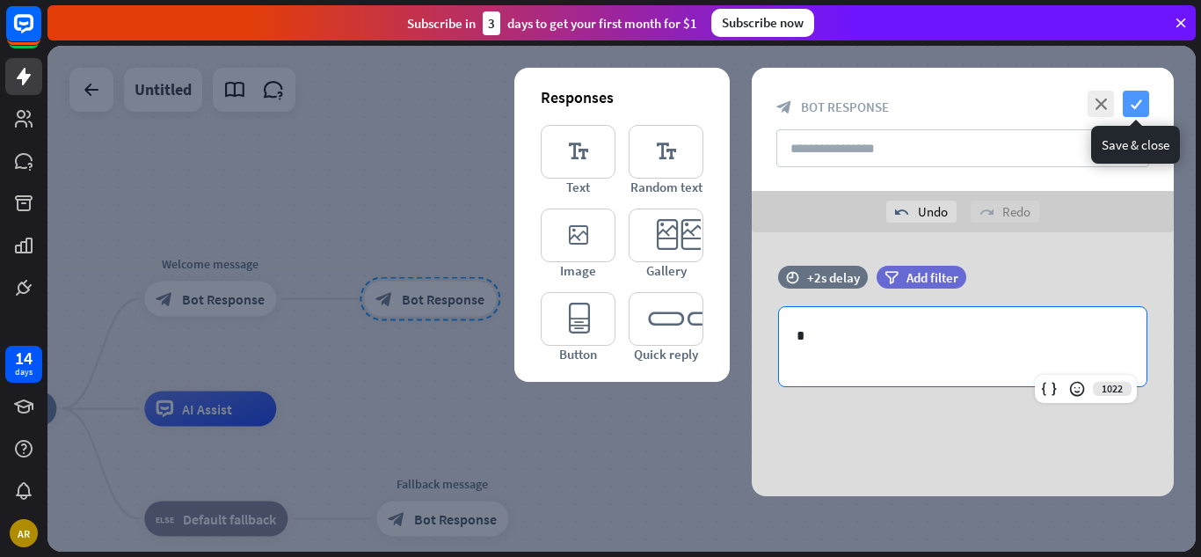
click at [1133, 103] on icon "check" at bounding box center [1136, 104] width 26 height 26
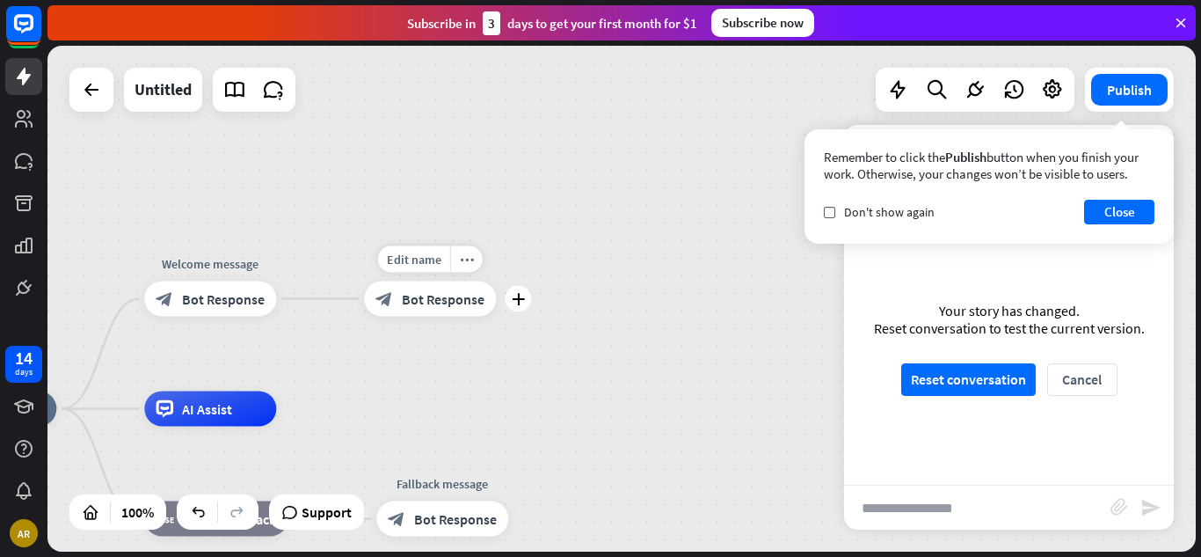
click at [464, 304] on span "Bot Response" at bounding box center [443, 299] width 83 height 18
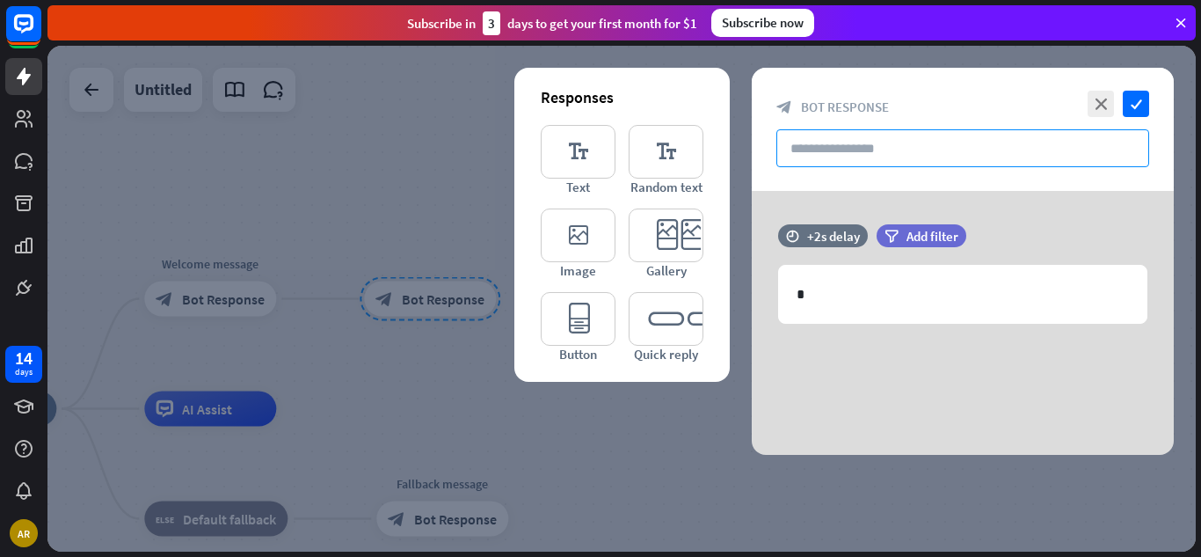
click at [818, 154] on input "text" at bounding box center [962, 148] width 373 height 38
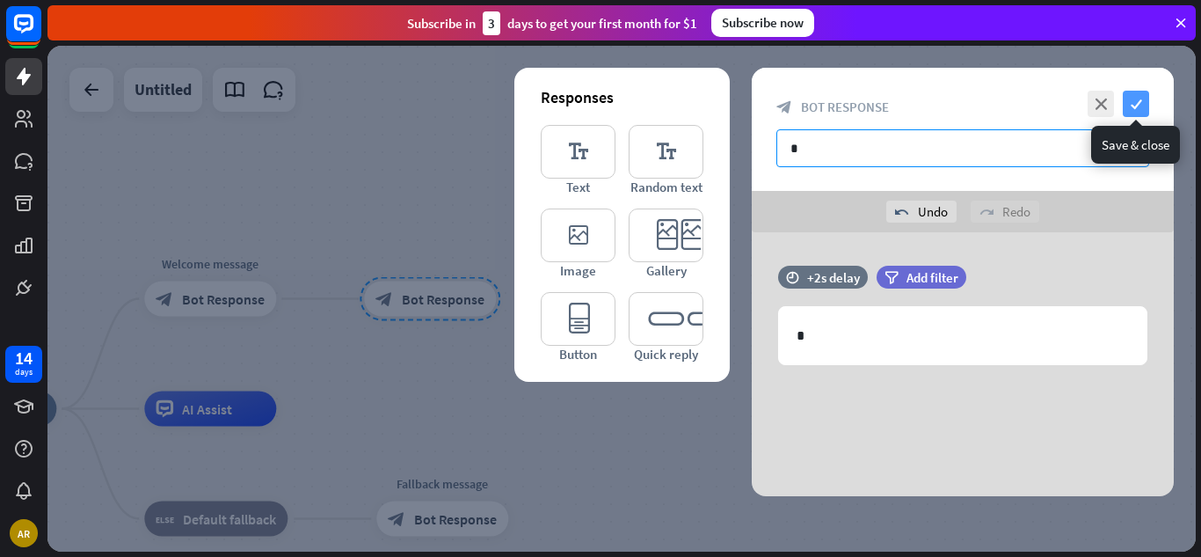
type input "*"
click at [1141, 106] on icon "check" at bounding box center [1136, 104] width 26 height 26
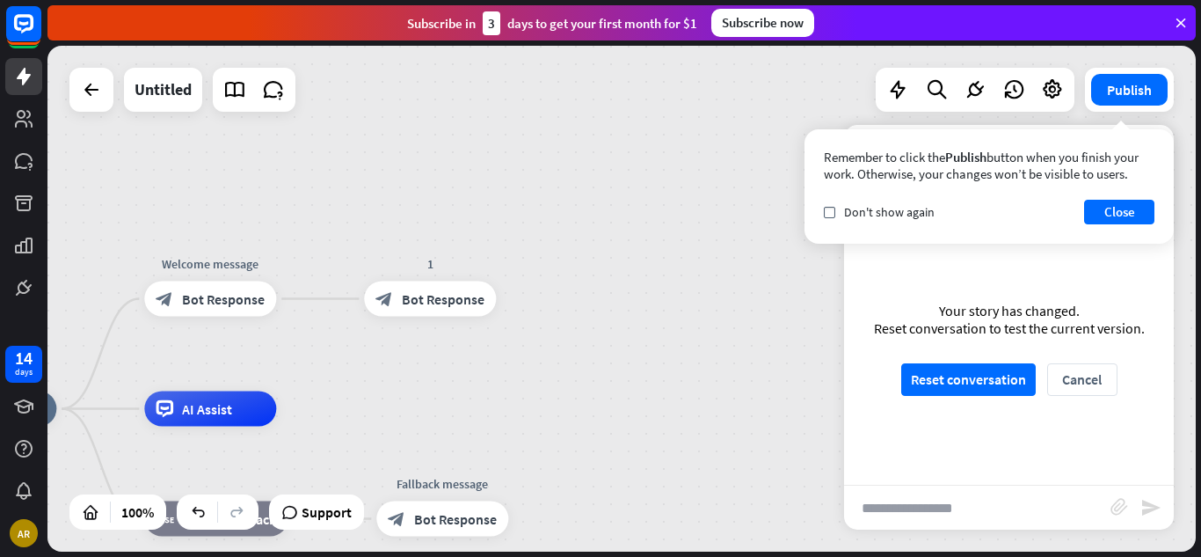
click at [713, 361] on div "home_2 Start point Welcome message block_bot_response Bot Response 1 block_bot_…" at bounding box center [621, 299] width 1148 height 506
click at [1106, 209] on button "Close" at bounding box center [1119, 212] width 70 height 25
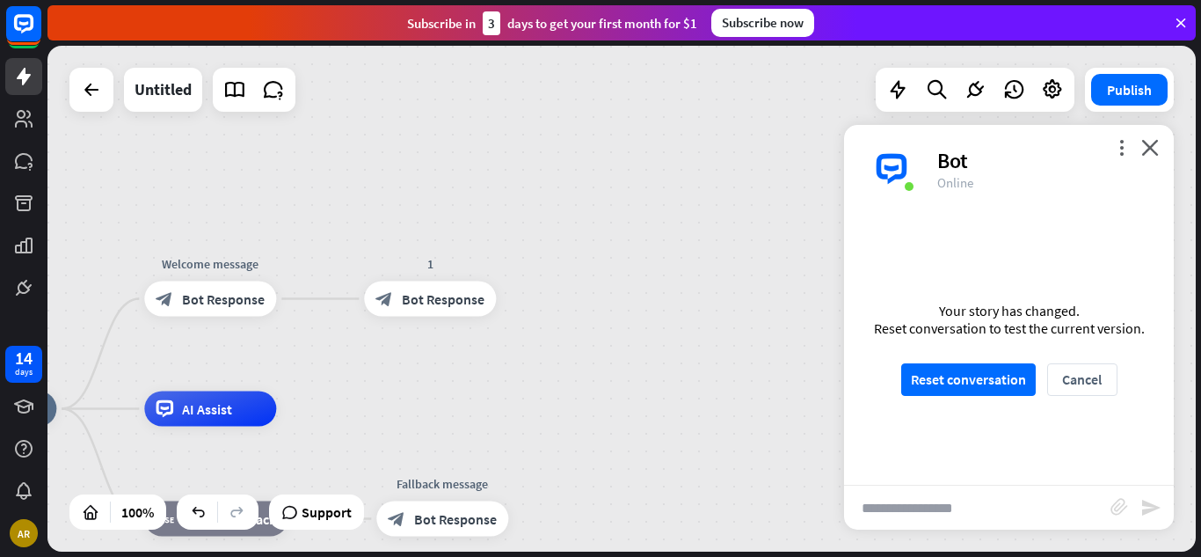
click at [923, 516] on input "text" at bounding box center [977, 507] width 266 height 44
type input "*"
click at [1000, 378] on button "Reset conversation" at bounding box center [968, 379] width 135 height 33
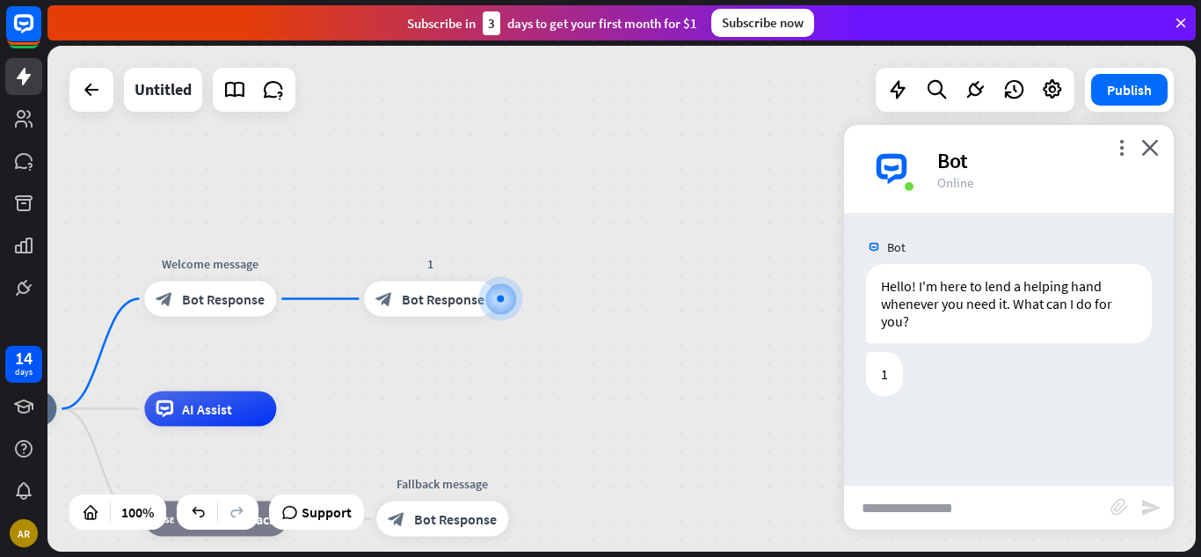
click at [884, 511] on input "text" at bounding box center [977, 507] width 266 height 44
type input "****"
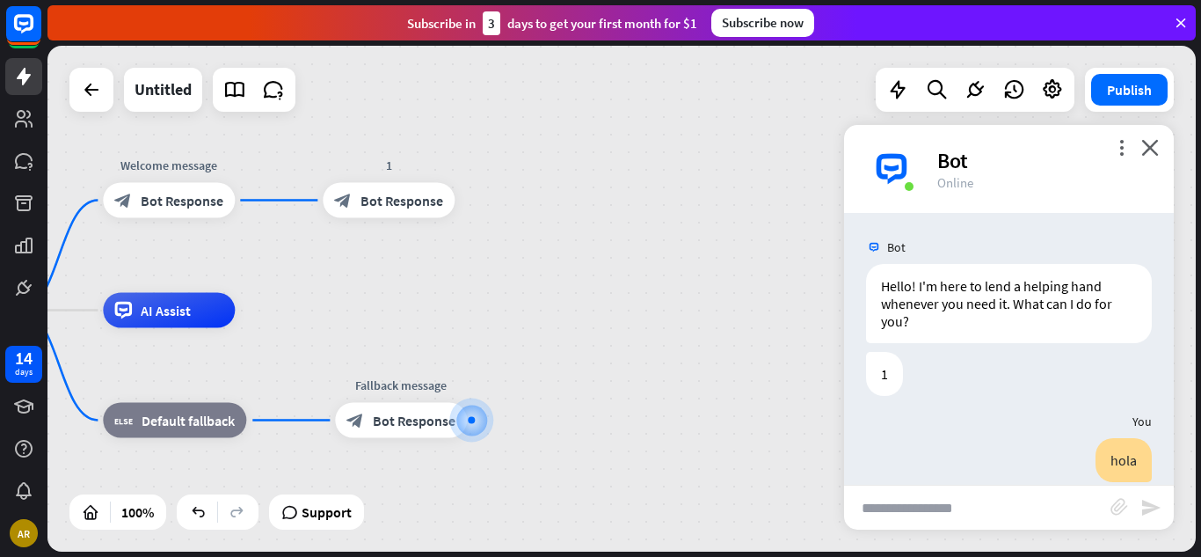
drag, startPoint x: 638, startPoint y: 248, endPoint x: 610, endPoint y: 388, distance: 142.5
click at [610, 388] on div "home_2 Start point Welcome message block_bot_response Bot Response 1 block_bot_…" at bounding box center [457, 563] width 1148 height 506
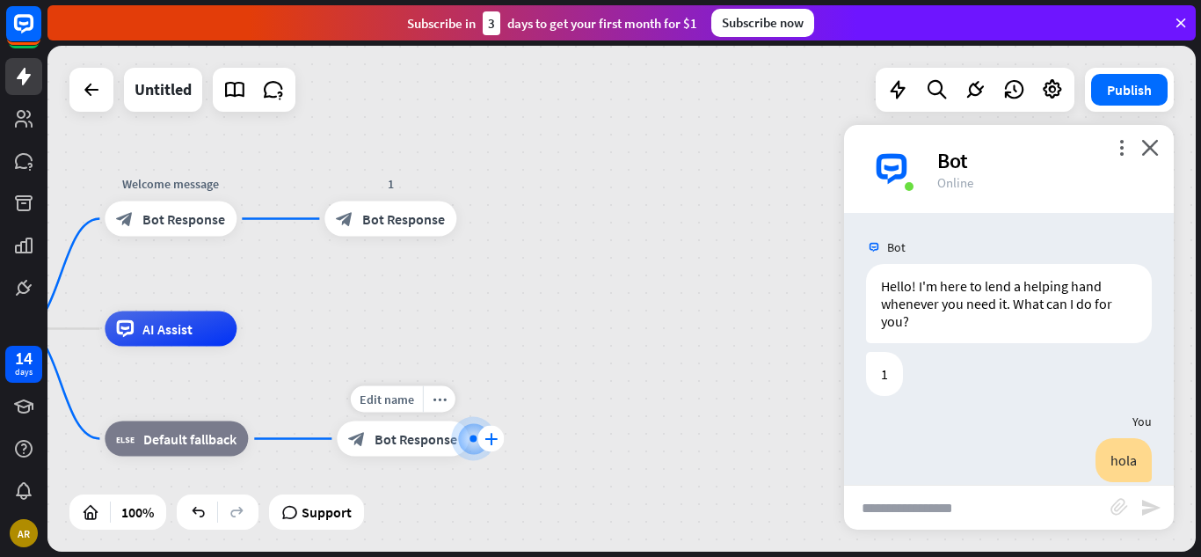
click at [490, 437] on icon "plus" at bounding box center [491, 439] width 13 height 12
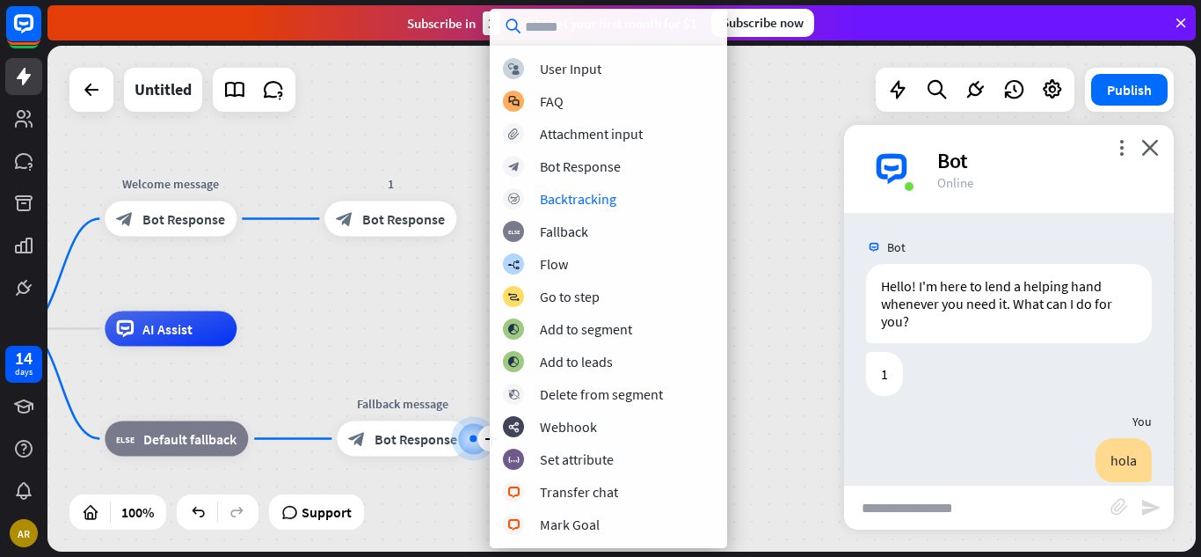
click at [435, 317] on div "home_2 Start point Welcome message block_bot_response Bot Response 1 block_bot_…" at bounding box center [621, 299] width 1148 height 506
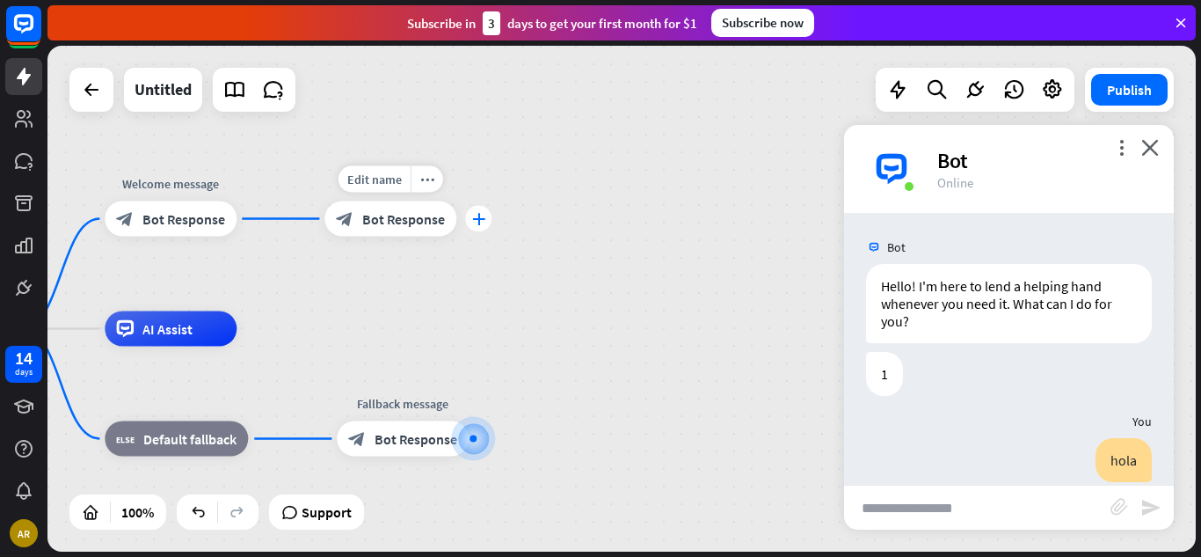
click at [479, 223] on icon "plus" at bounding box center [478, 219] width 13 height 12
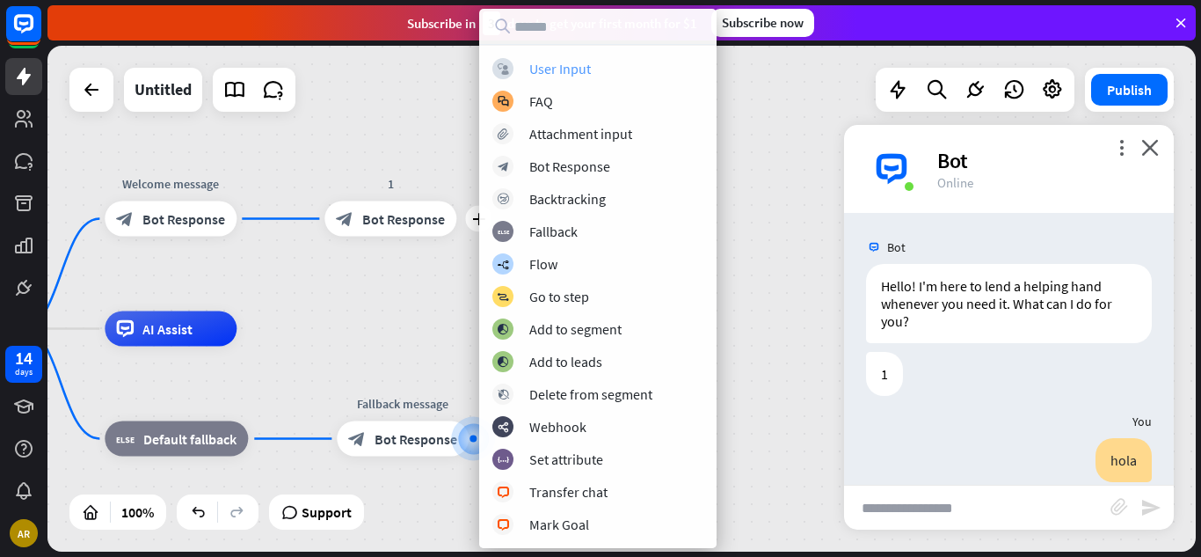
click at [601, 61] on div "block_user_input User Input" at bounding box center [597, 68] width 211 height 21
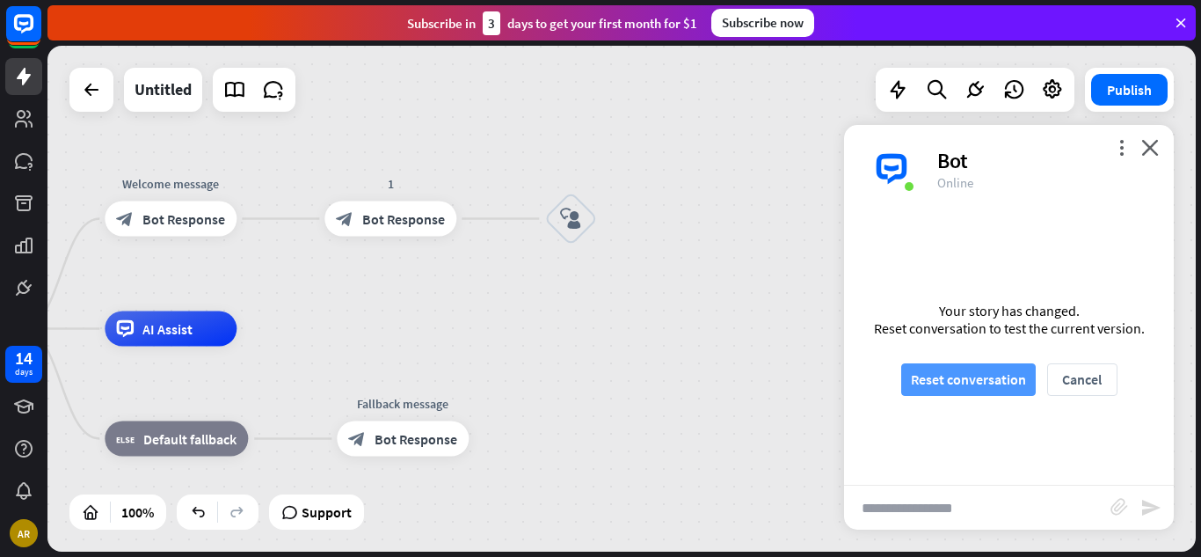
click at [931, 384] on button "Reset conversation" at bounding box center [968, 379] width 135 height 33
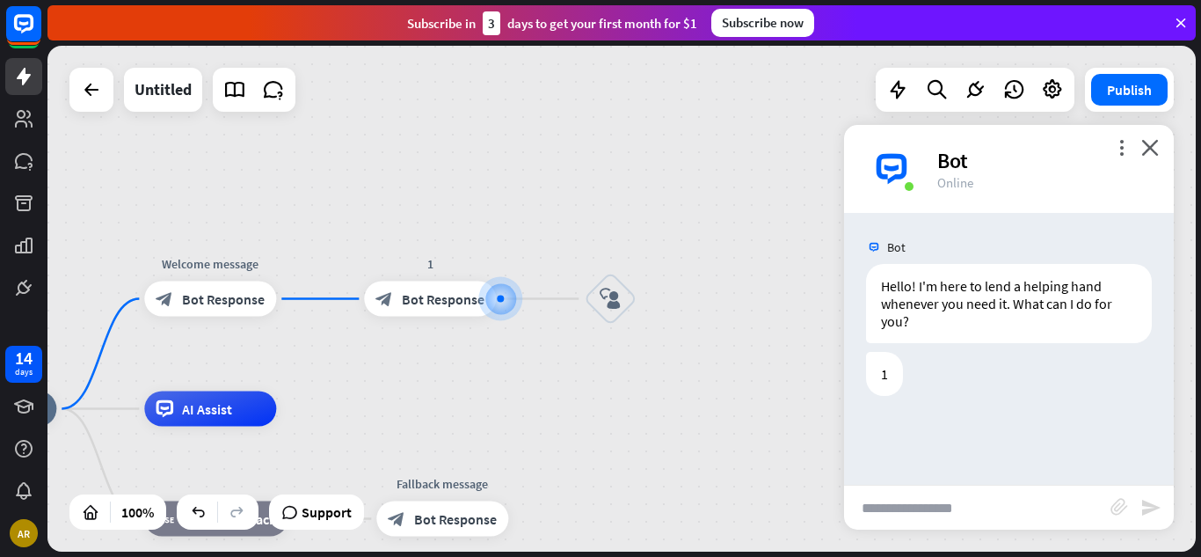
click at [929, 507] on input "text" at bounding box center [977, 507] width 266 height 44
type input "*"
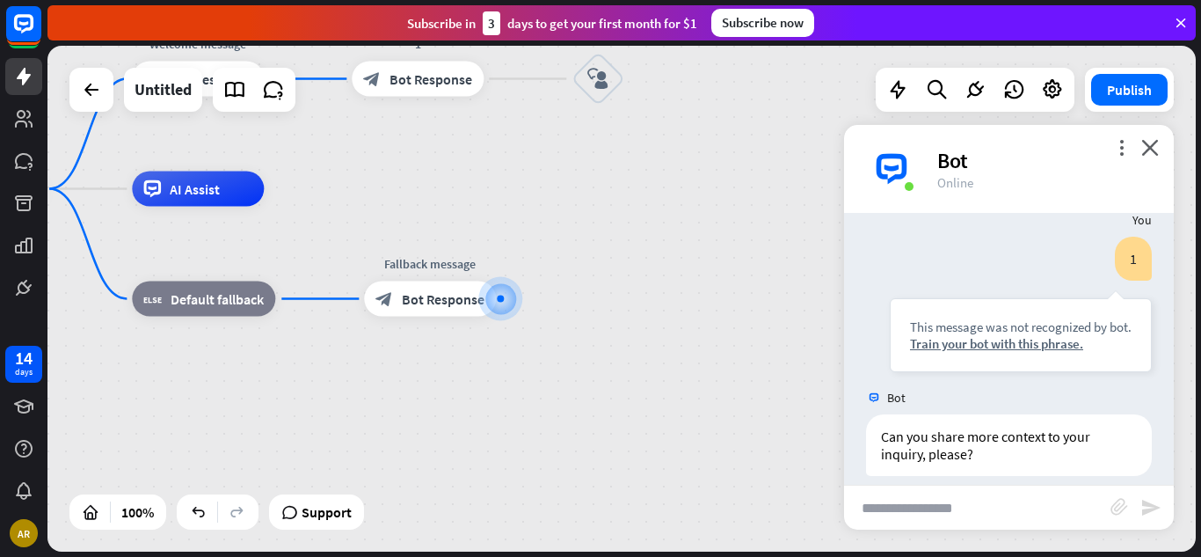
scroll to position [219, 0]
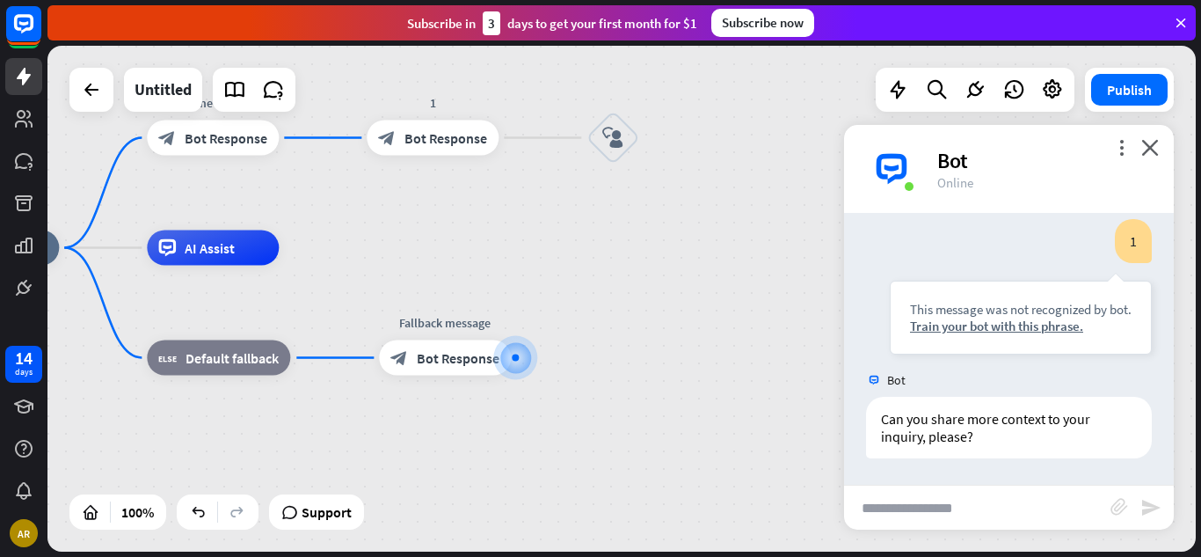
drag, startPoint x: 753, startPoint y: 435, endPoint x: 719, endPoint y: 459, distance: 41.0
click at [768, 505] on div "home_2 Start point Welcome message block_bot_response Bot Response 1 block_bot_…" at bounding box center [501, 501] width 1148 height 506
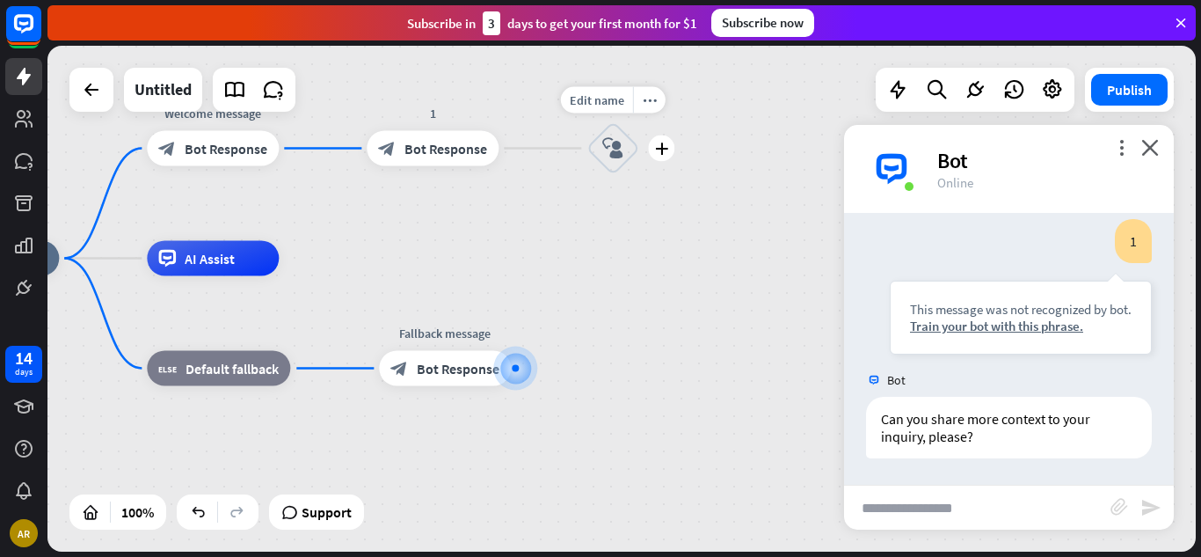
click at [601, 158] on div "block_user_input" at bounding box center [613, 148] width 53 height 53
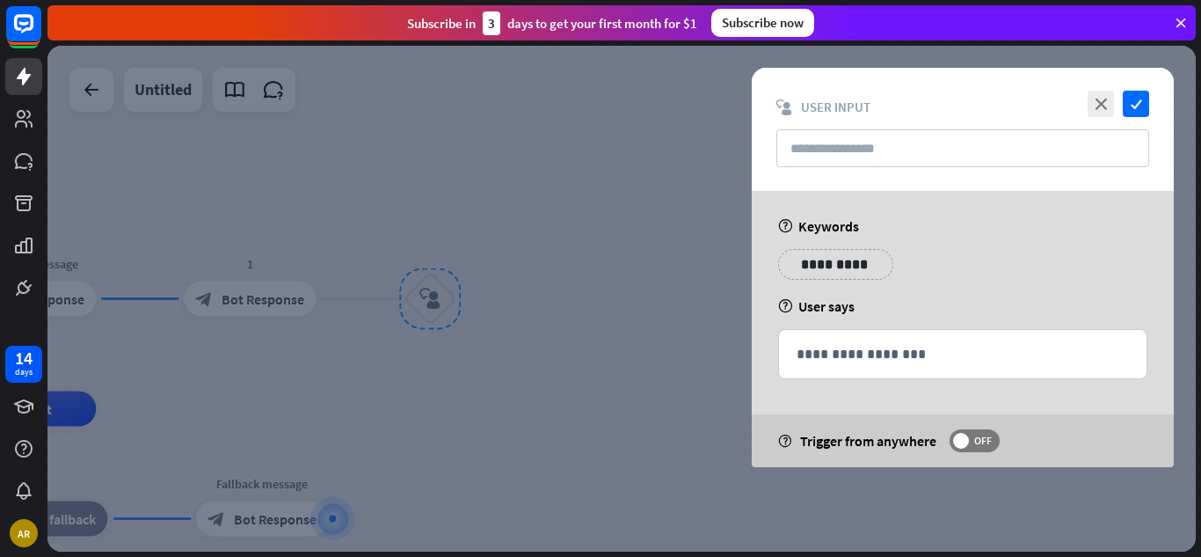
click at [806, 269] on p "**********" at bounding box center [835, 264] width 89 height 22
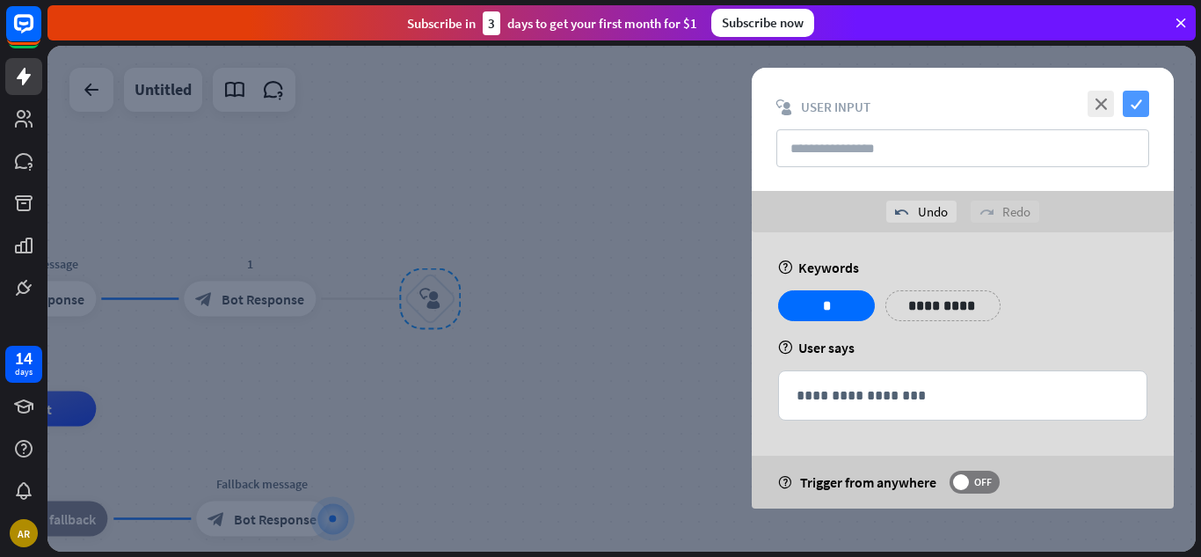
click at [1139, 102] on icon "check" at bounding box center [1136, 104] width 26 height 26
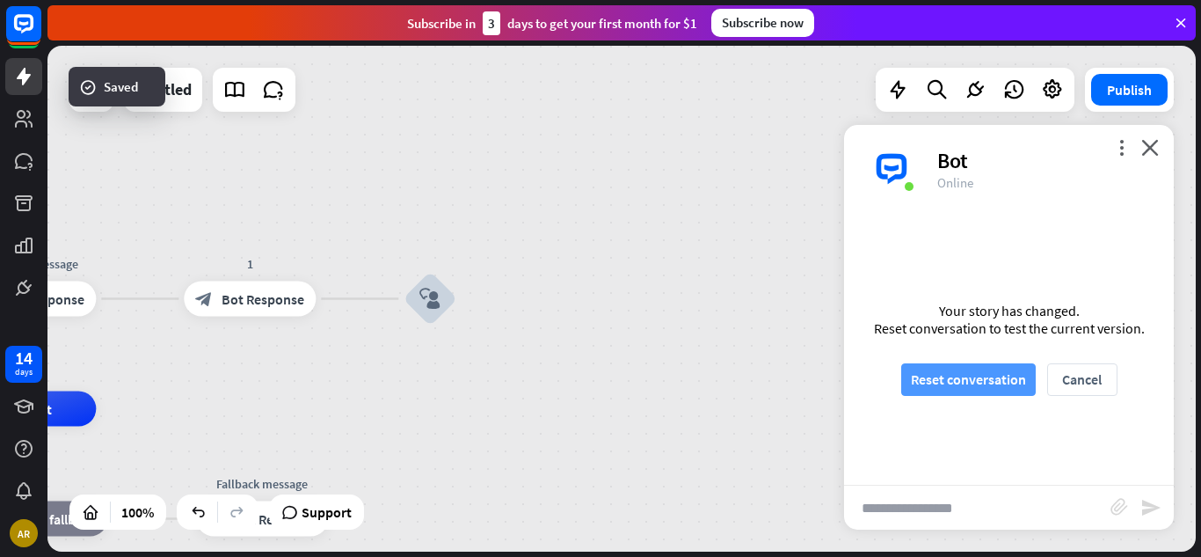
click at [929, 371] on button "Reset conversation" at bounding box center [968, 379] width 135 height 33
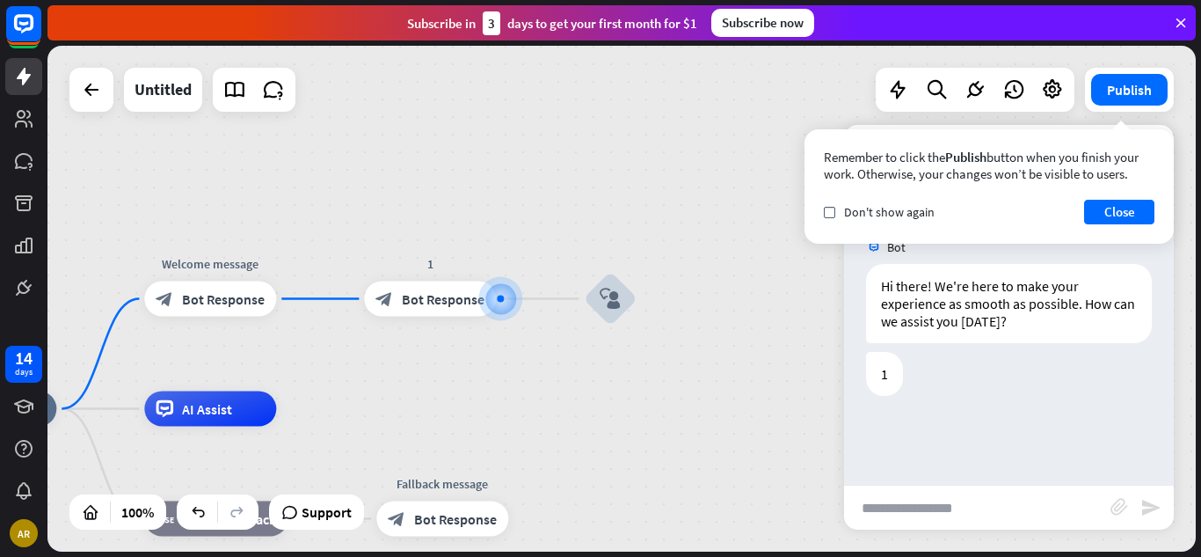
click at [903, 514] on input "text" at bounding box center [977, 507] width 266 height 44
type input "*"
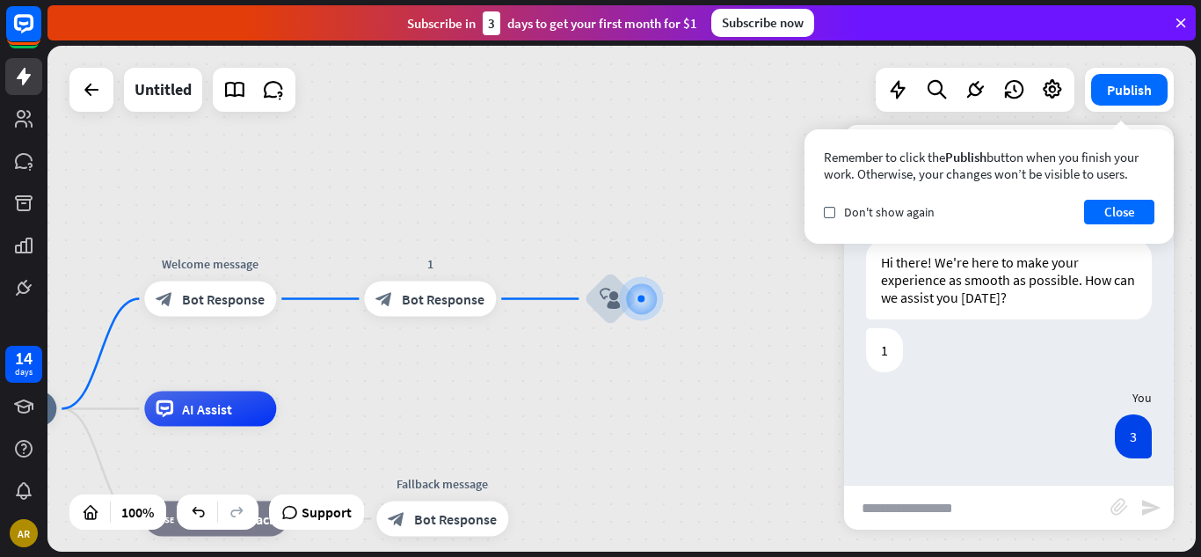
scroll to position [24, 0]
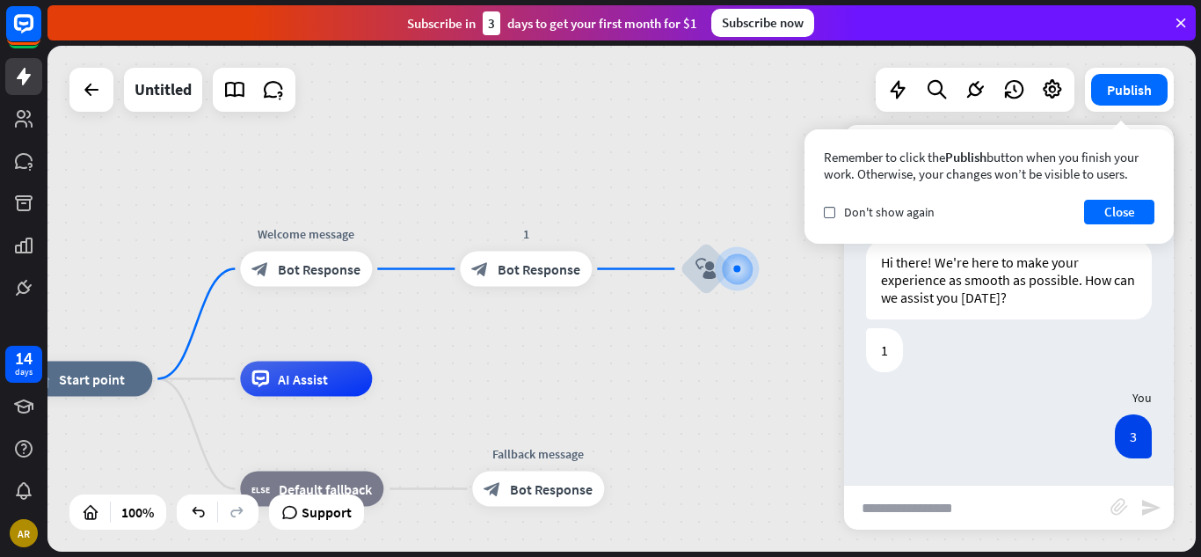
drag, startPoint x: 284, startPoint y: 364, endPoint x: 549, endPoint y: 334, distance: 266.4
click at [549, 334] on div "home_2 Start point Welcome message block_bot_response Bot Response 1 block_bot_…" at bounding box center [621, 299] width 1148 height 506
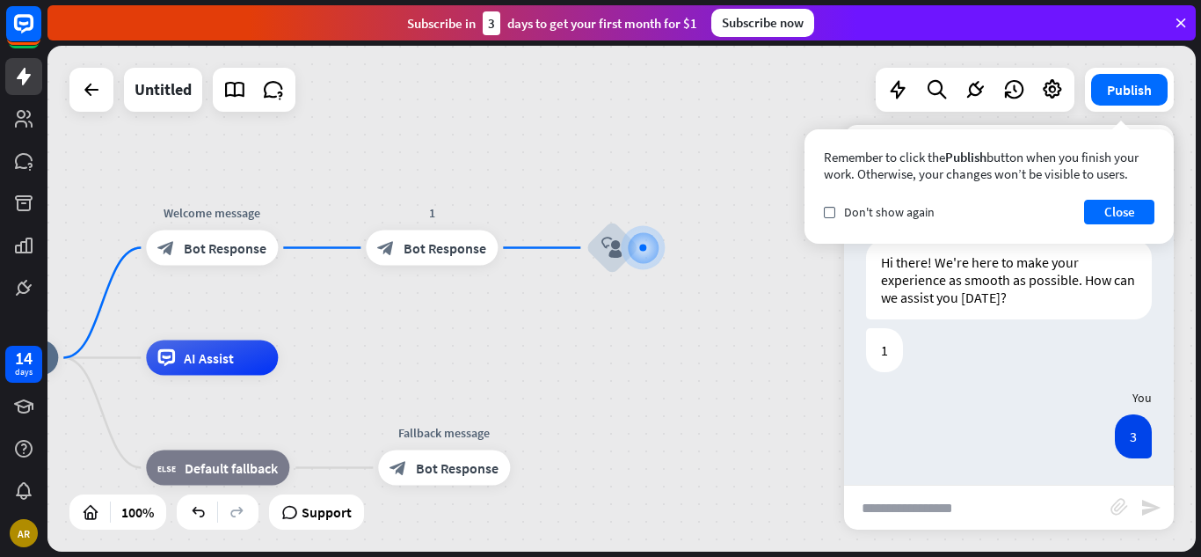
drag, startPoint x: 695, startPoint y: 420, endPoint x: 609, endPoint y: 400, distance: 88.5
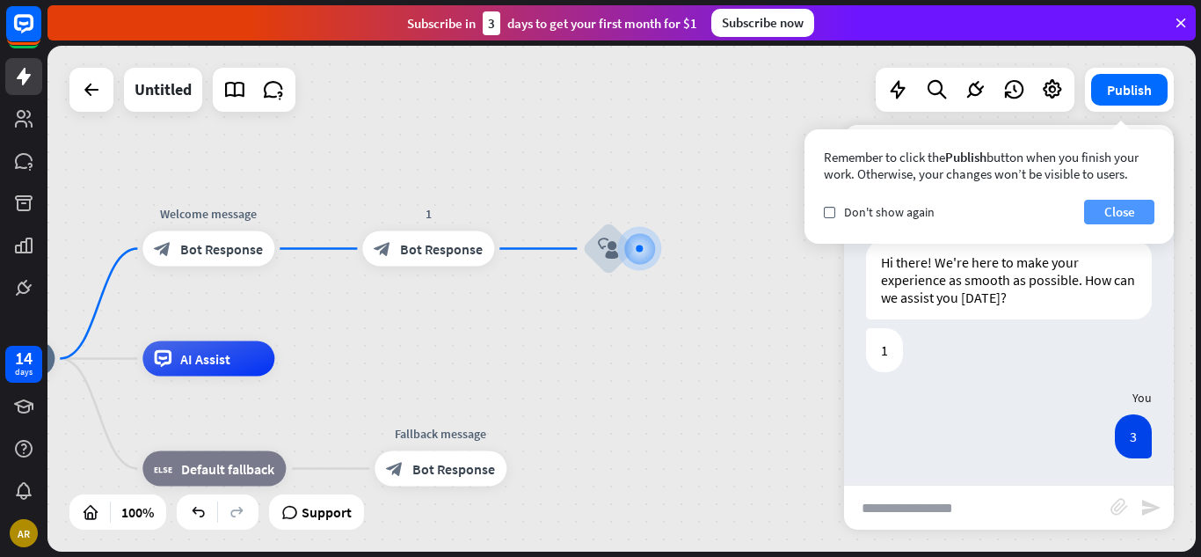
click at [1116, 208] on button "Close" at bounding box center [1119, 212] width 70 height 25
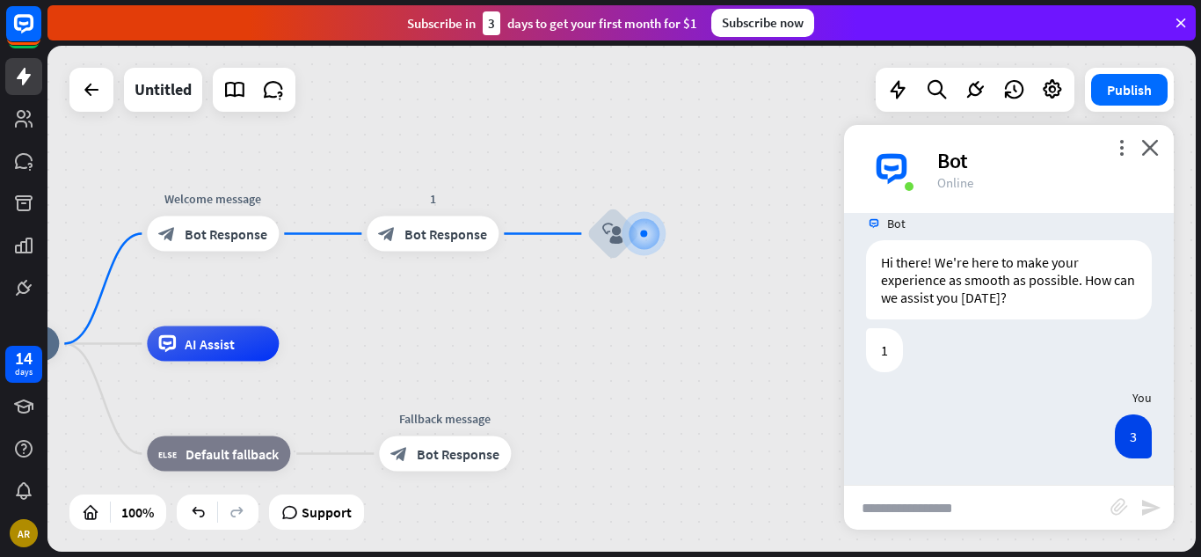
drag, startPoint x: 714, startPoint y: 340, endPoint x: 718, endPoint y: 329, distance: 12.2
click at [718, 329] on div "home_2 Start point Welcome message block_bot_response Bot Response 1 block_bot_…" at bounding box center [621, 299] width 1148 height 506
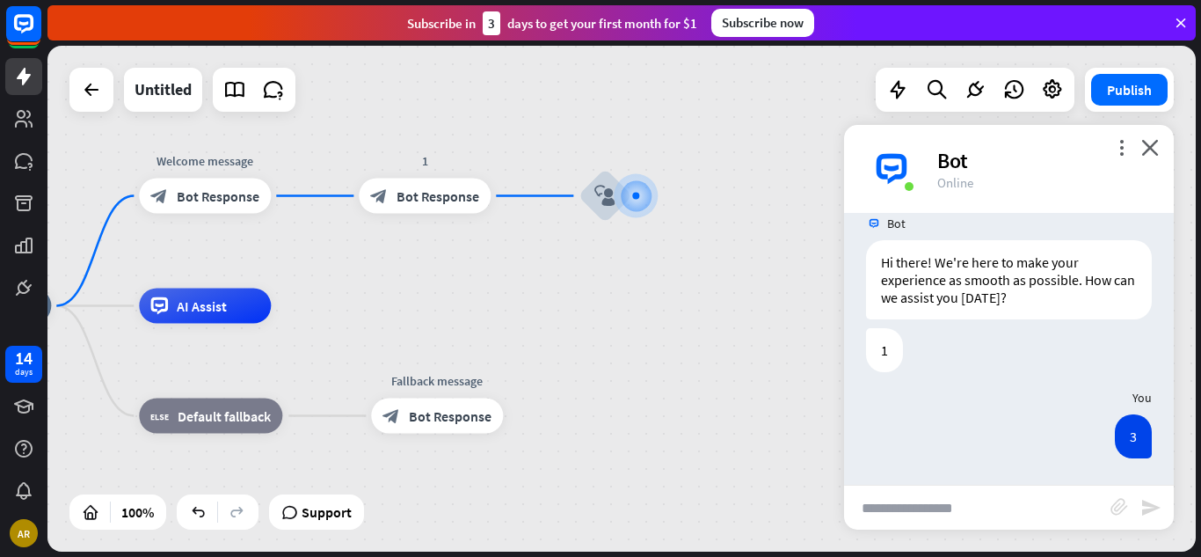
drag, startPoint x: 715, startPoint y: 408, endPoint x: 695, endPoint y: 346, distance: 65.6
click at [695, 346] on div "home_2 Start point Welcome message block_bot_response Bot Response 1 block_bot_…" at bounding box center [493, 559] width 1148 height 506
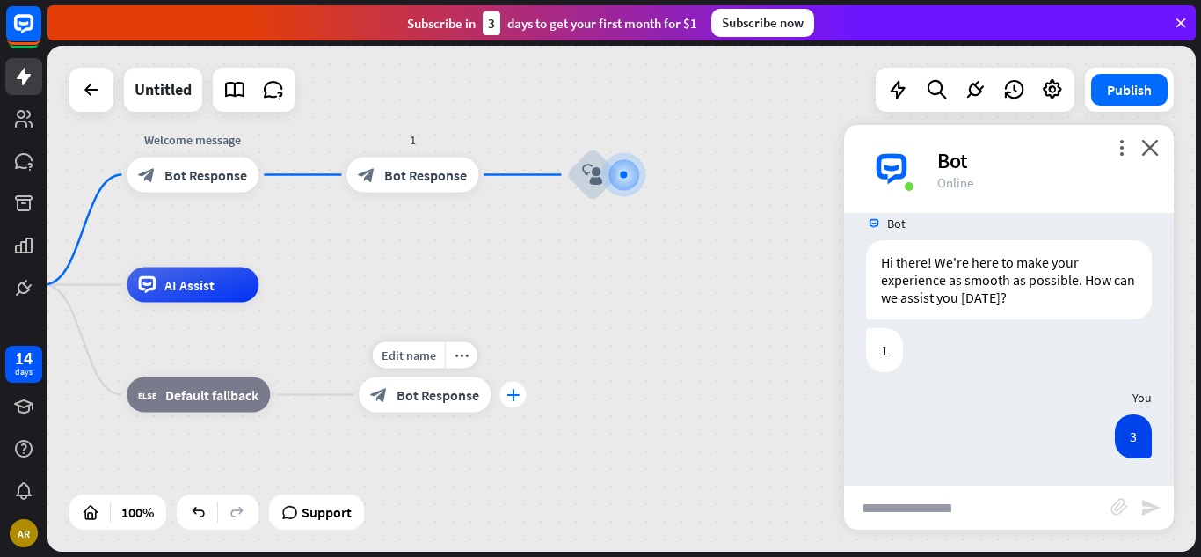
click at [512, 394] on icon "plus" at bounding box center [513, 395] width 13 height 12
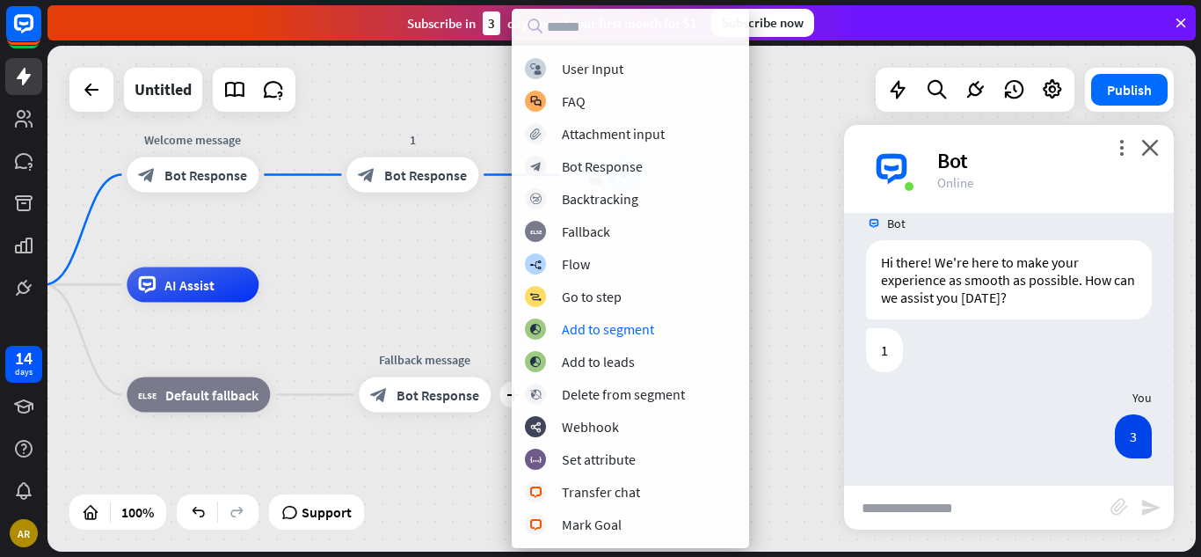
click at [794, 323] on div "home_2 Start point Welcome message block_bot_response Bot Response 1 block_bot_…" at bounding box center [481, 538] width 1148 height 506
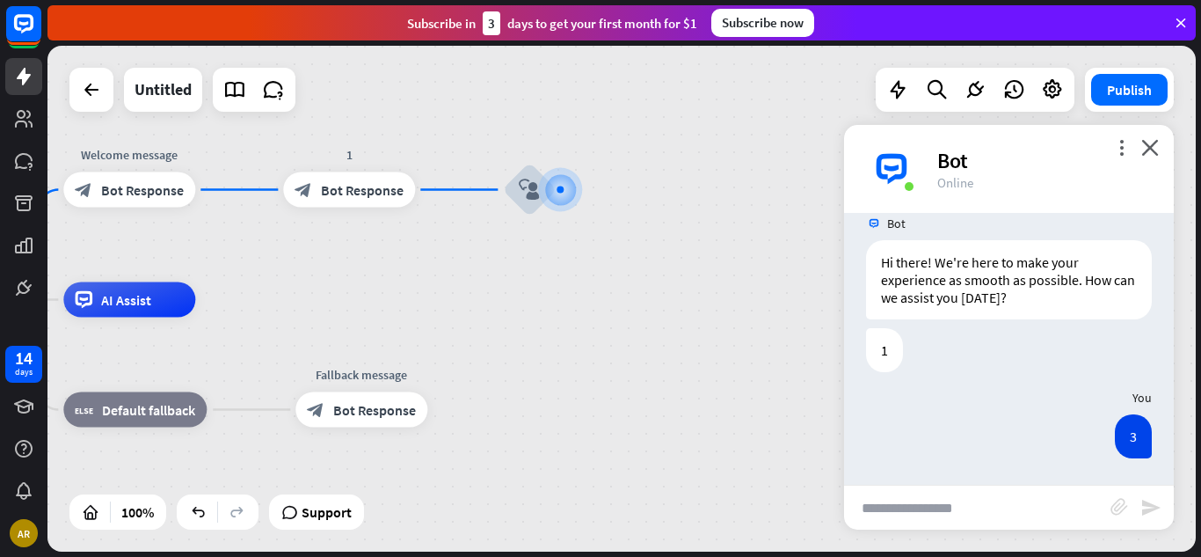
drag, startPoint x: 705, startPoint y: 349, endPoint x: 651, endPoint y: 354, distance: 54.7
click at [651, 354] on div "home_2 Start point Welcome message block_bot_response Bot Response 1 block_bot_…" at bounding box center [417, 553] width 1148 height 506
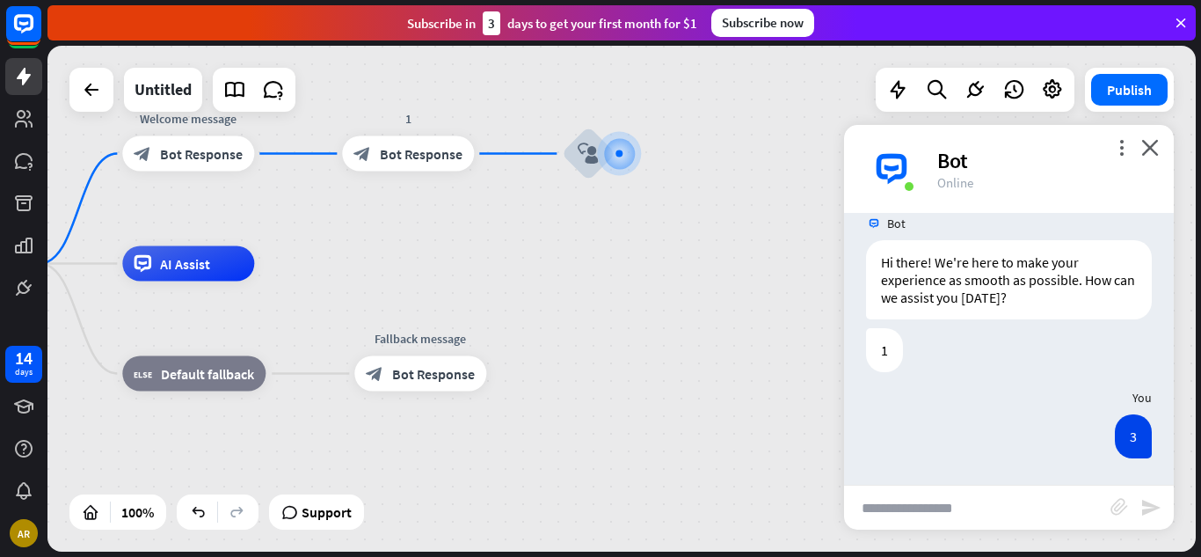
drag, startPoint x: 644, startPoint y: 354, endPoint x: 698, endPoint y: 327, distance: 61.0
click at [698, 327] on div "home_2 Start point Welcome message block_bot_response Bot Response 1 block_bot_…" at bounding box center [476, 517] width 1148 height 506
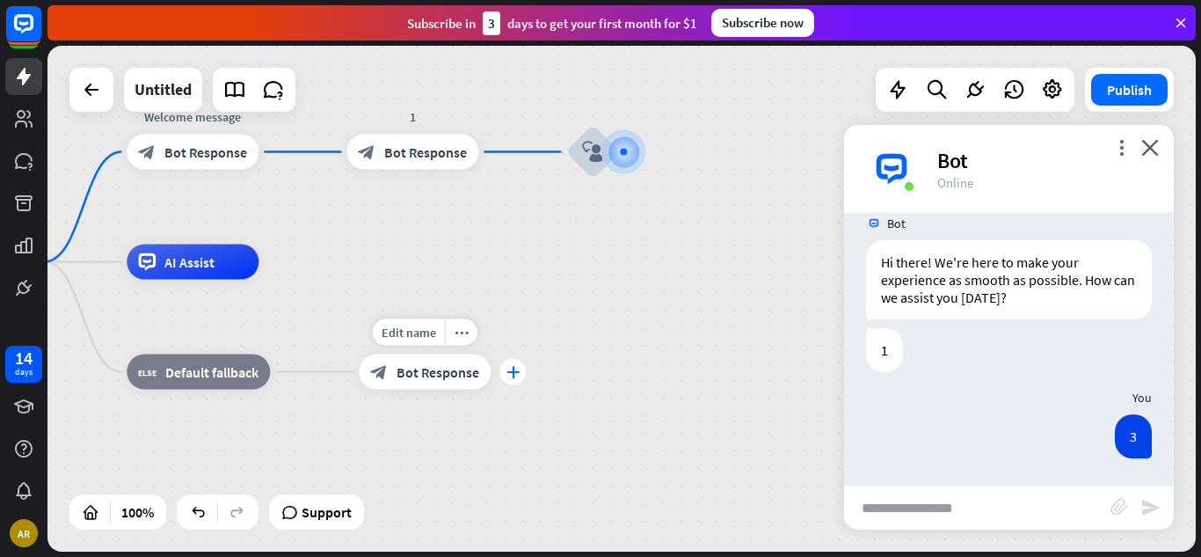
click at [513, 379] on div "plus" at bounding box center [512, 372] width 26 height 26
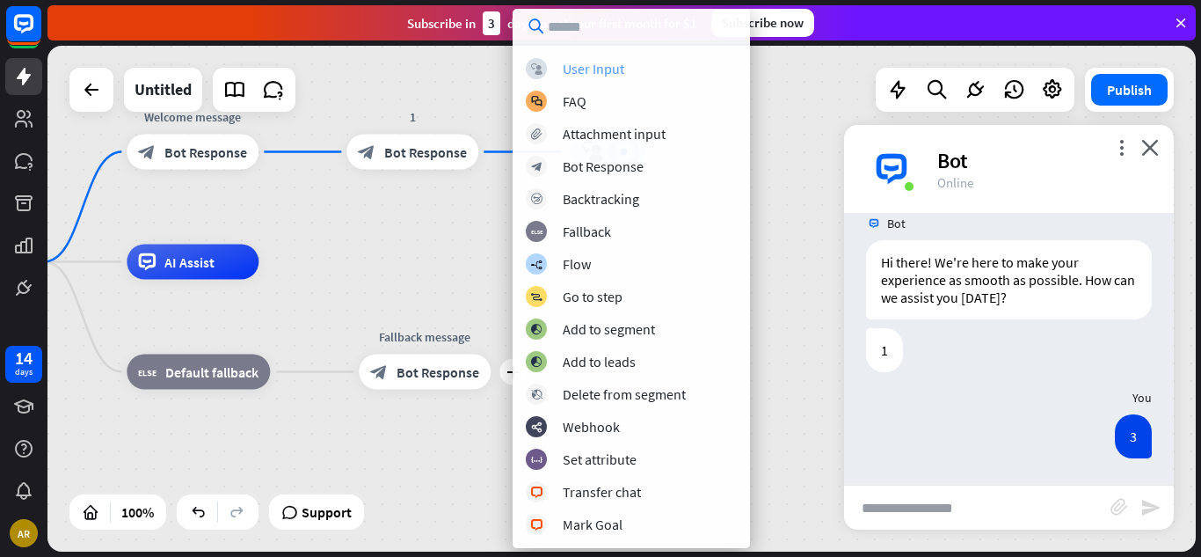
click at [669, 70] on div "block_user_input User Input" at bounding box center [631, 68] width 211 height 21
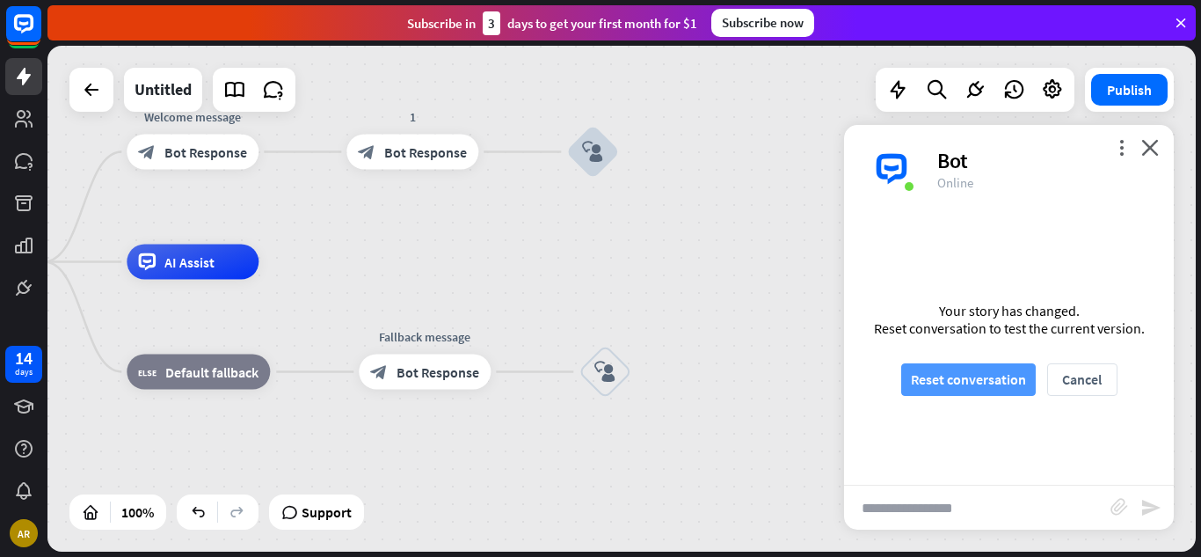
click at [921, 388] on button "Reset conversation" at bounding box center [968, 379] width 135 height 33
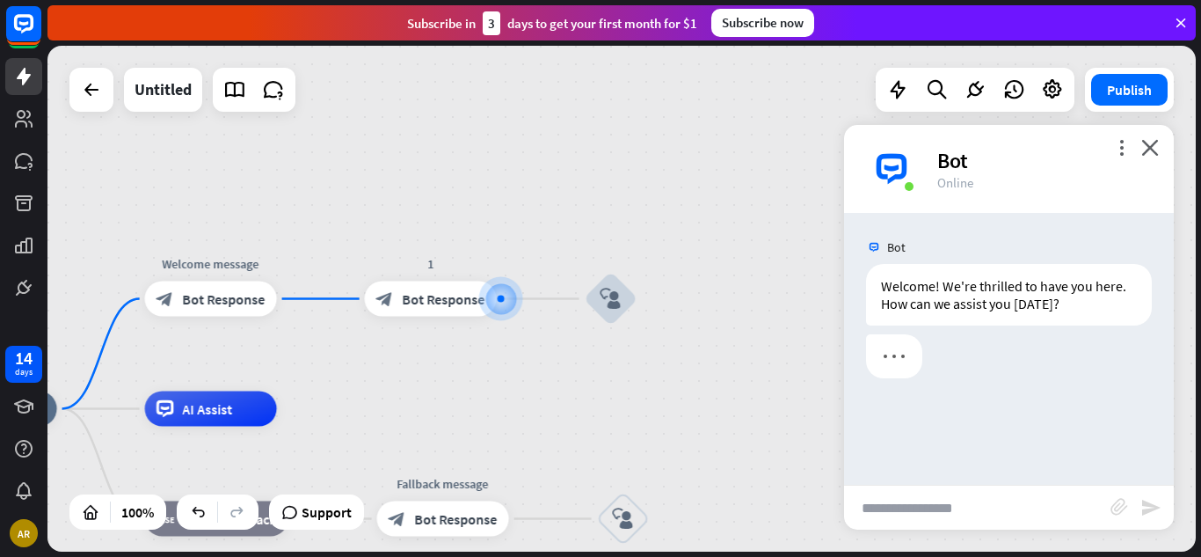
click at [900, 521] on input "text" at bounding box center [977, 507] width 266 height 44
type input "*"
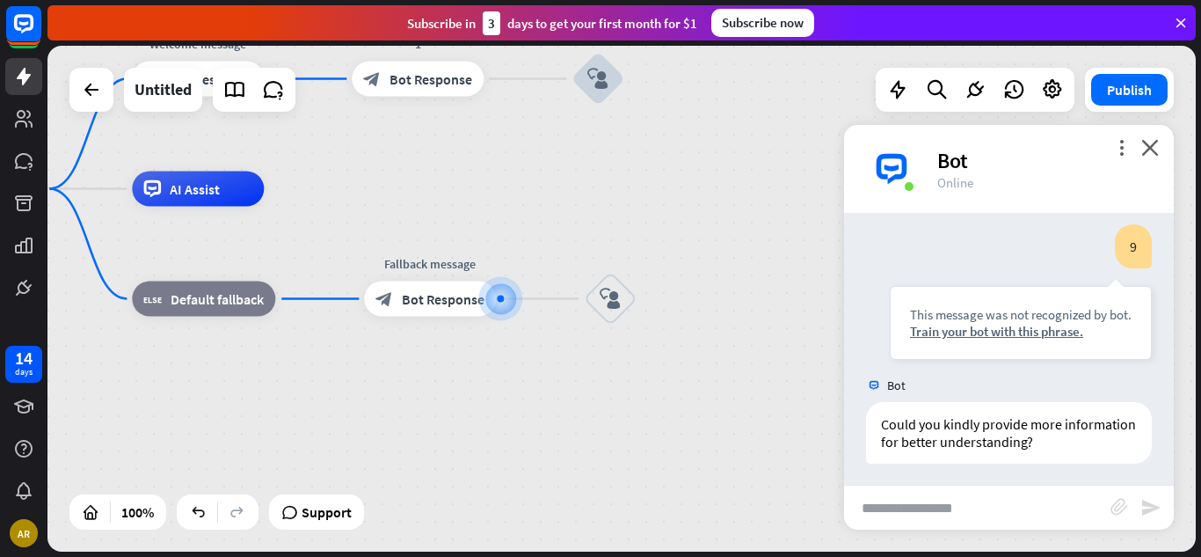
scroll to position [201, 0]
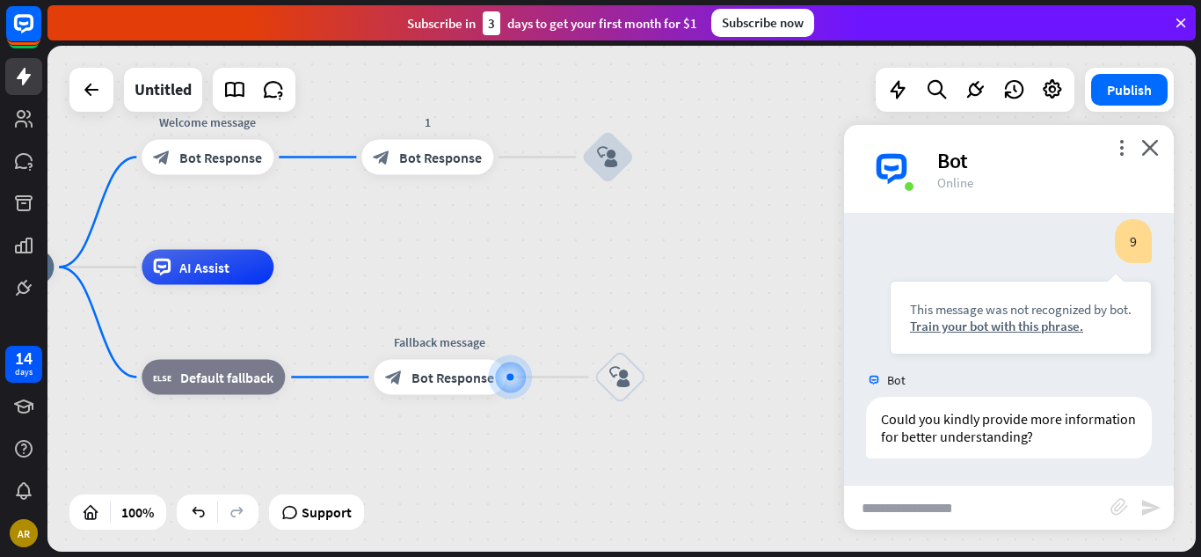
drag, startPoint x: 732, startPoint y: 374, endPoint x: 736, endPoint y: 464, distance: 90.7
click at [736, 464] on div "home_2 Start point Welcome message block_bot_response Bot Response 1 block_bot_…" at bounding box center [496, 520] width 1148 height 506
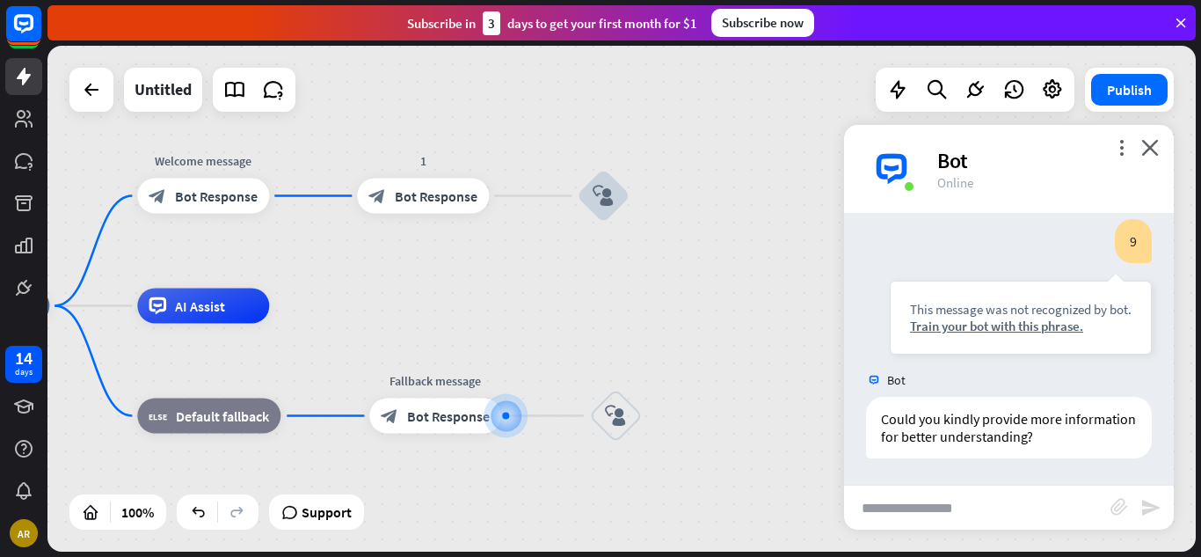
drag, startPoint x: 707, startPoint y: 305, endPoint x: 708, endPoint y: 332, distance: 27.3
click at [708, 332] on div "home_2 Start point Welcome message block_bot_response Bot Response 1 block_bot_…" at bounding box center [491, 559] width 1148 height 506
click at [872, 516] on input "text" at bounding box center [977, 507] width 266 height 44
